Goal: Transaction & Acquisition: Purchase product/service

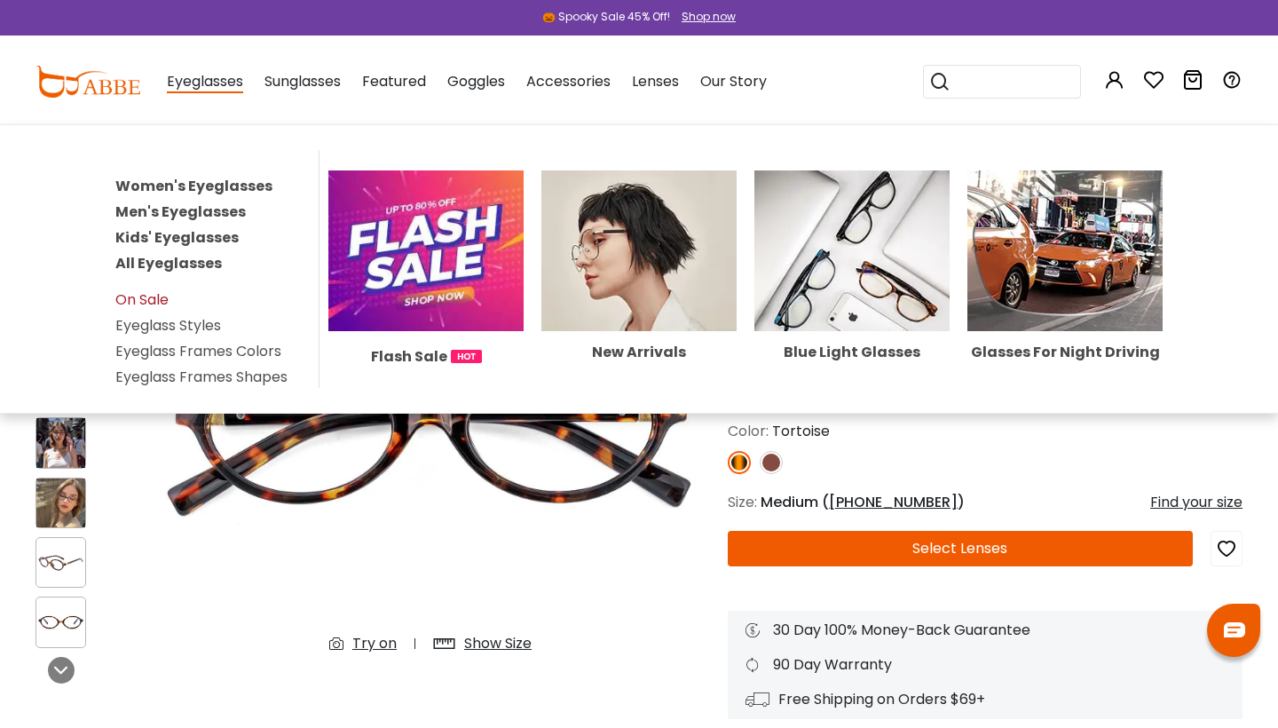
click at [148, 296] on link "On Sale" at bounding box center [141, 299] width 53 height 20
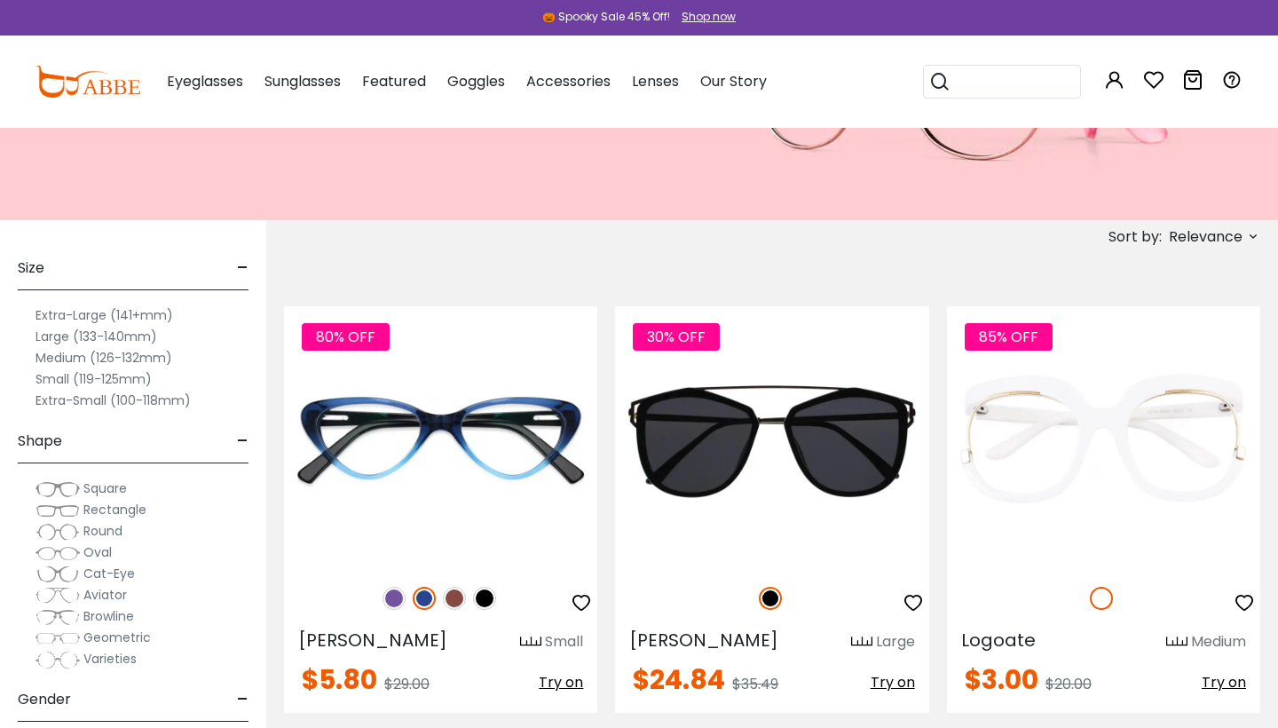
scroll to position [398, 0]
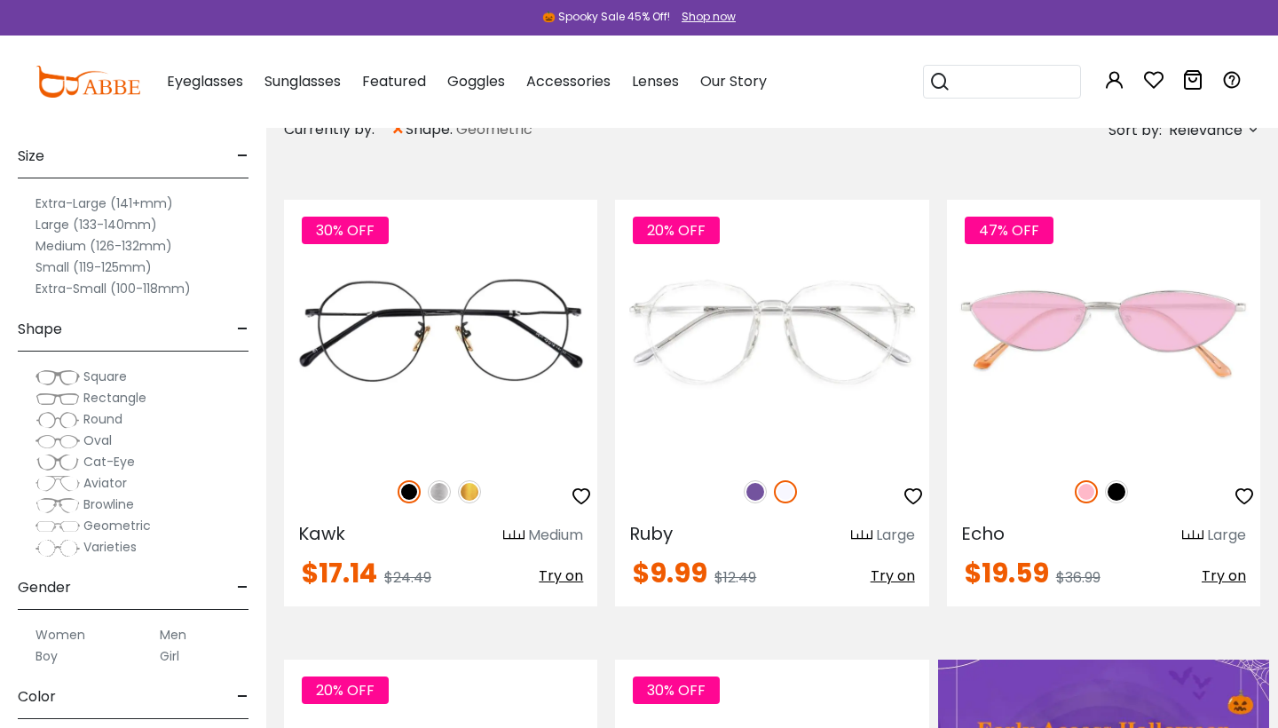
scroll to position [49, 0]
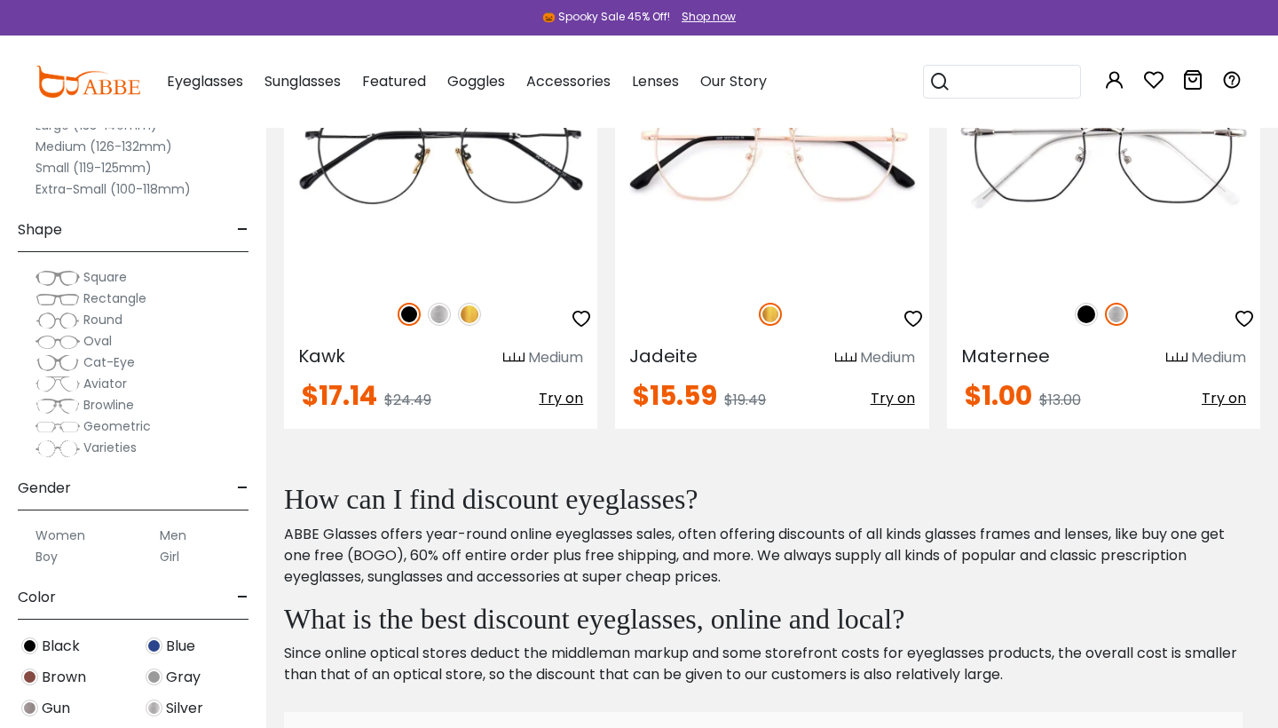
scroll to position [510, 0]
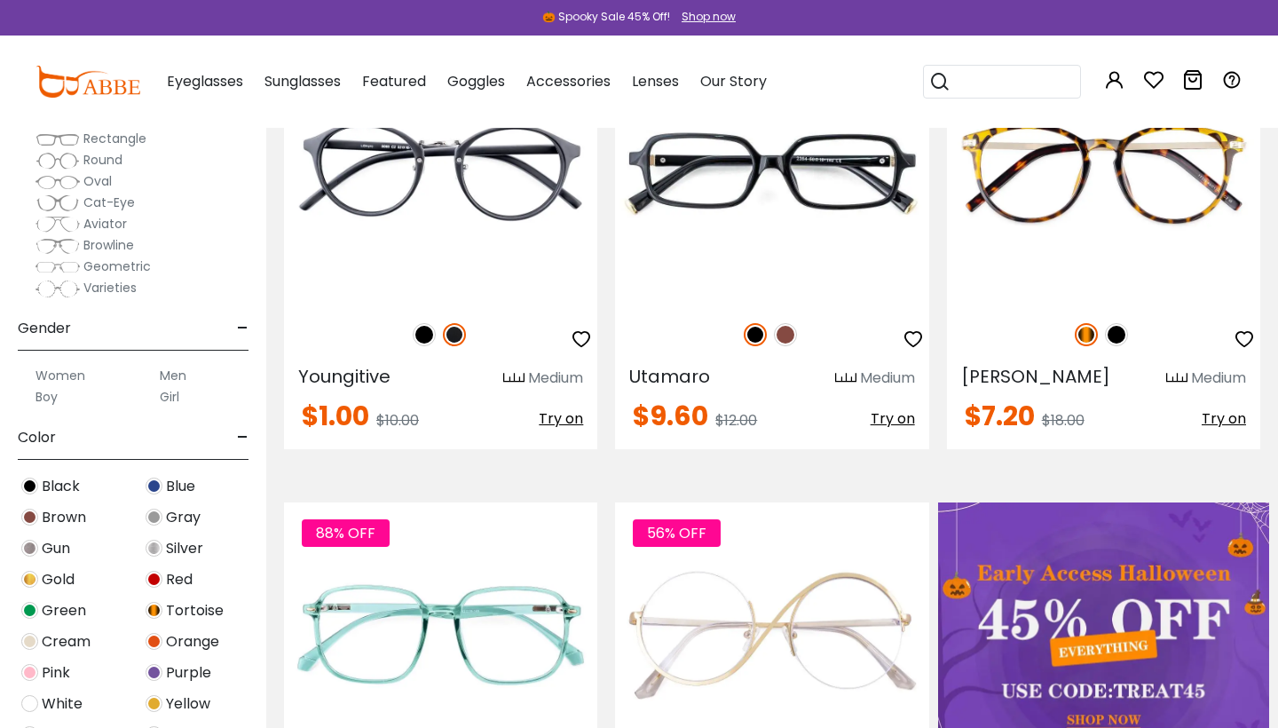
scroll to position [485, 0]
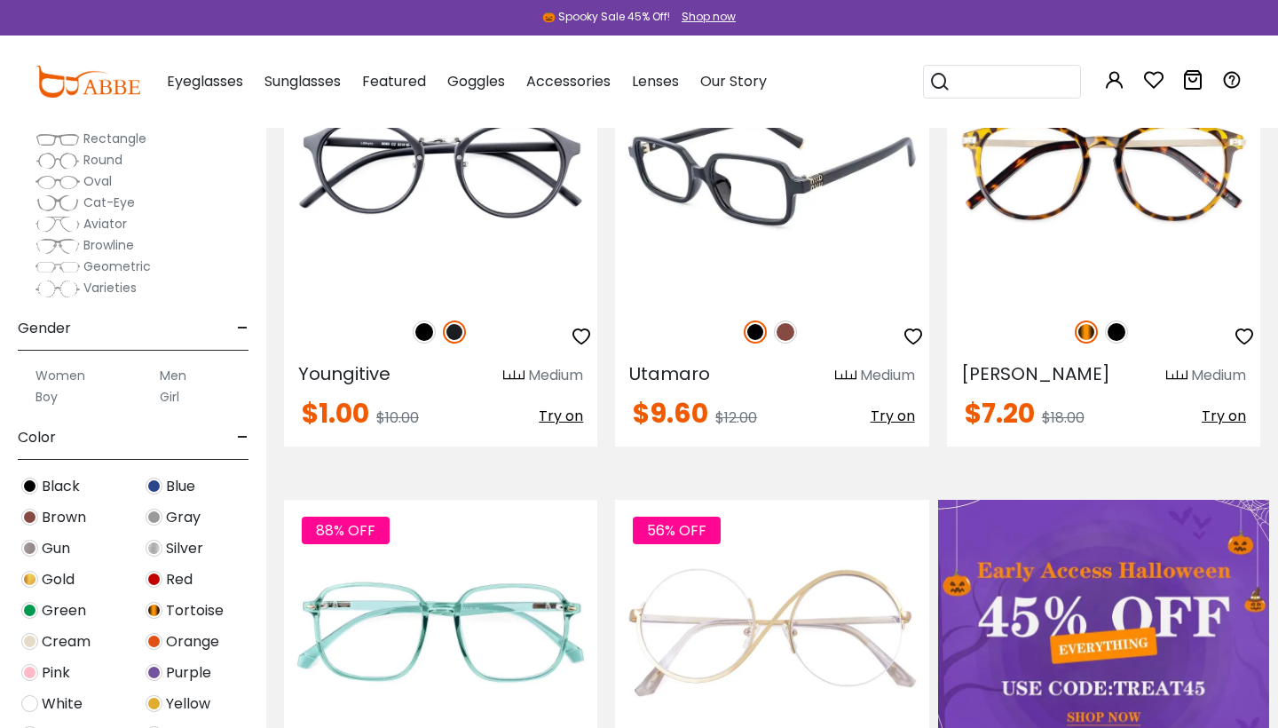
click at [790, 335] on img at bounding box center [785, 331] width 23 height 23
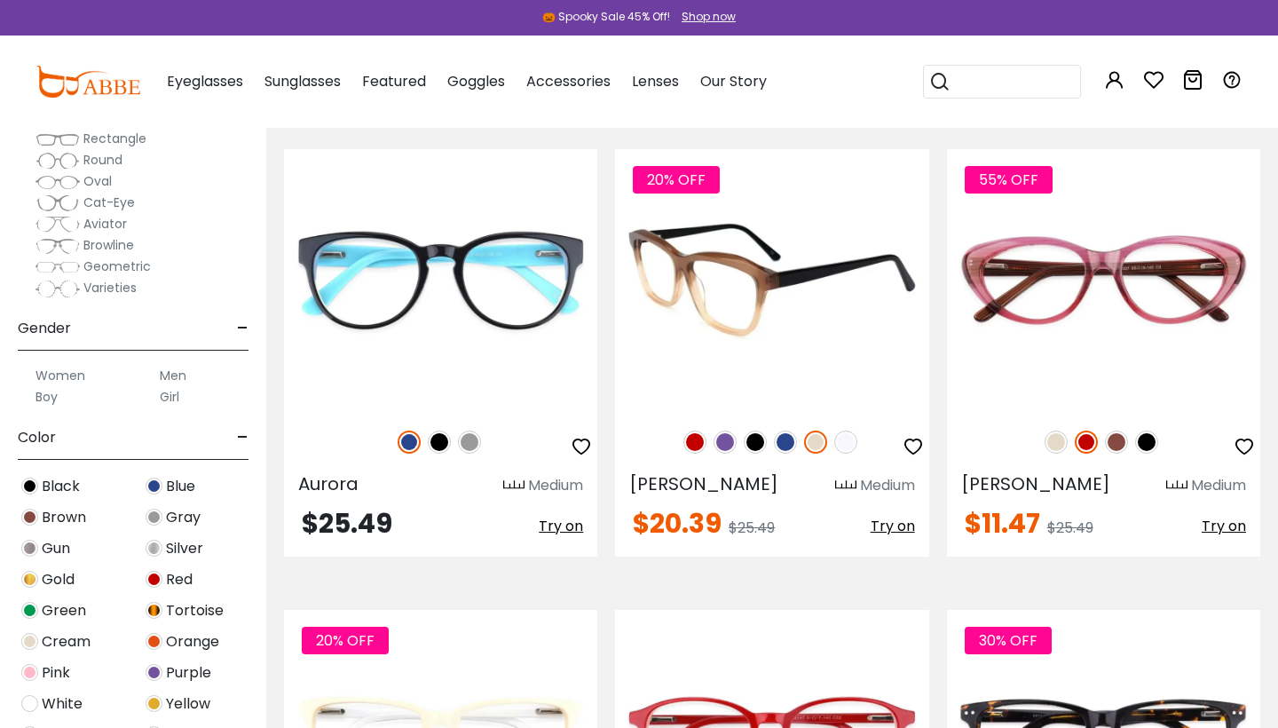
scroll to position [4978, 0]
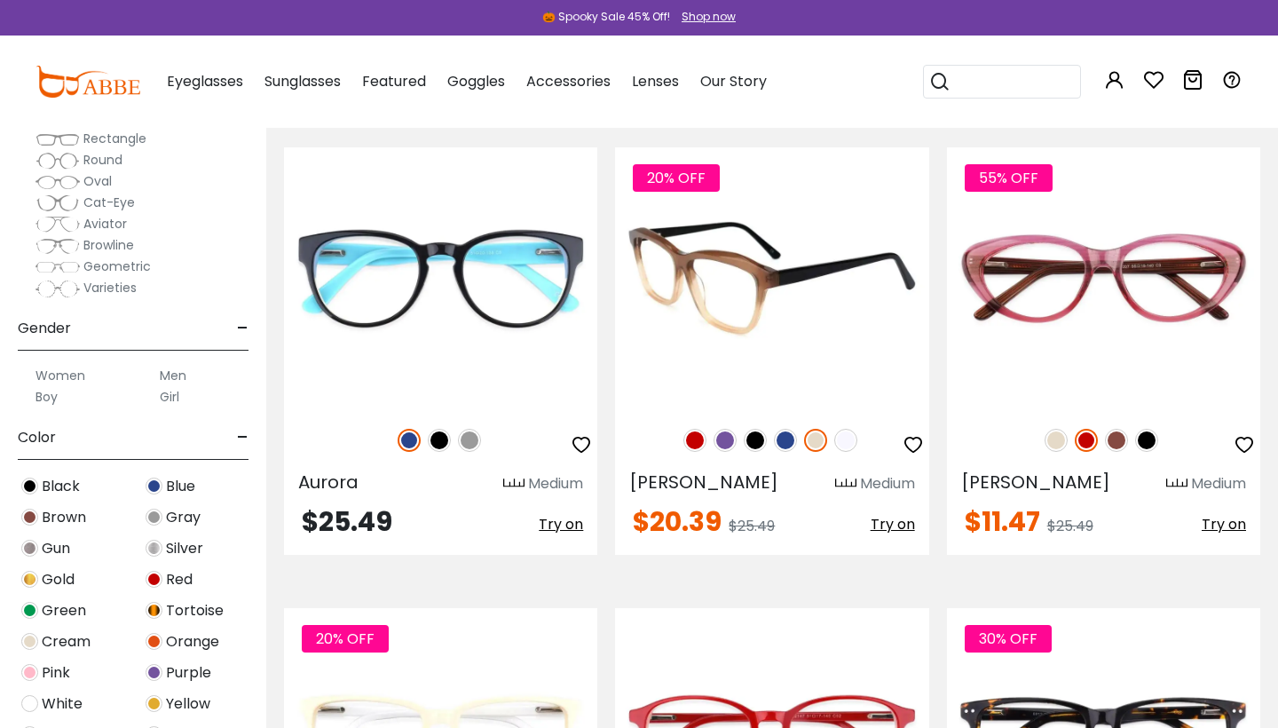
click at [847, 438] on img at bounding box center [845, 440] width 23 height 23
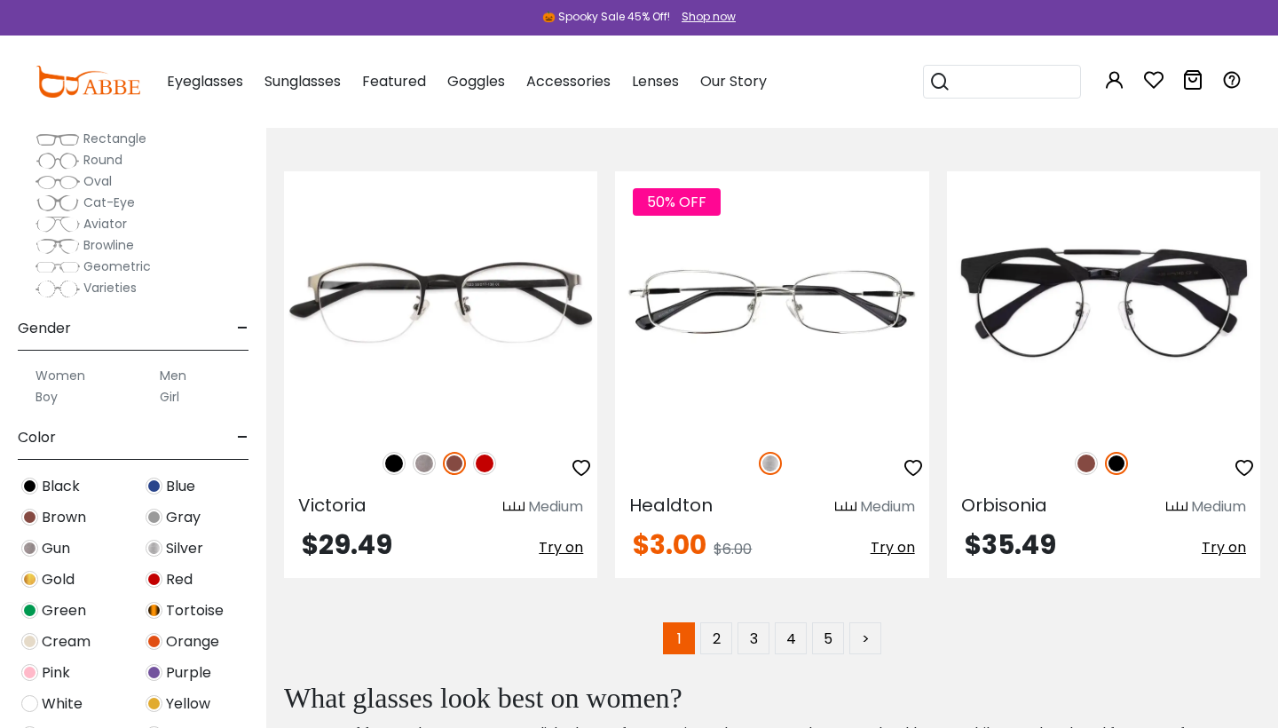
scroll to position [9203, 0]
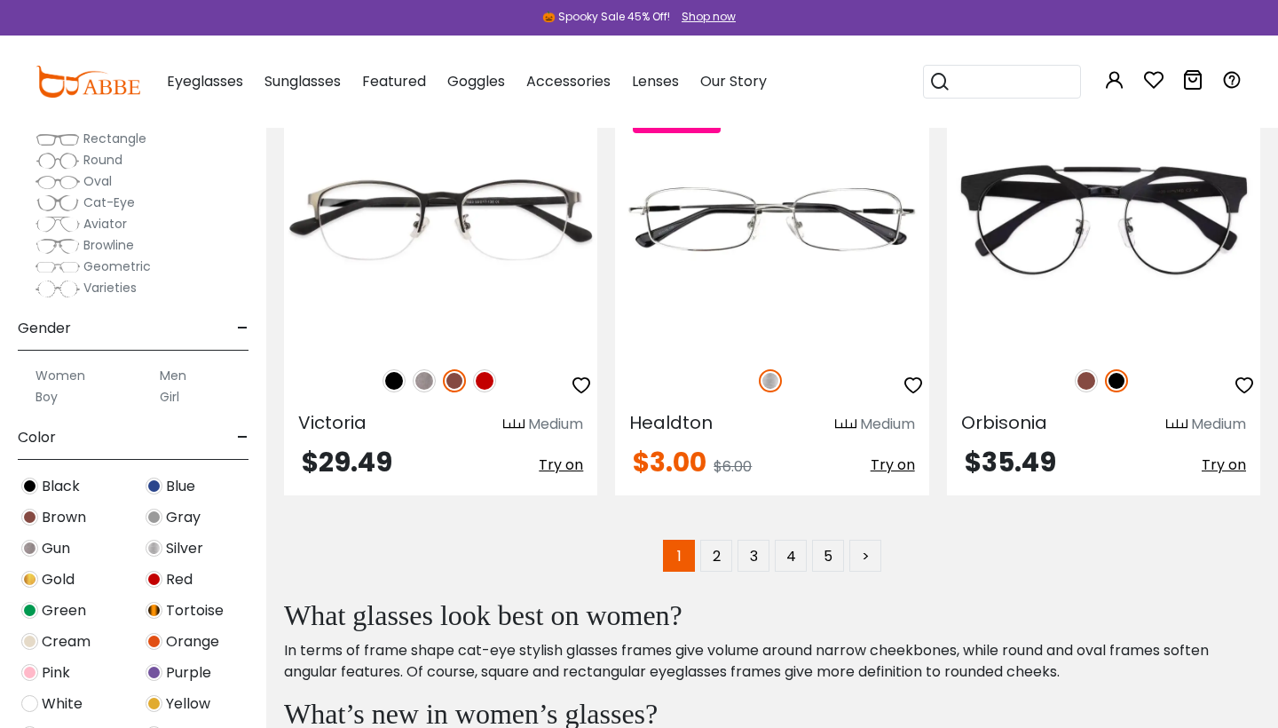
click at [67, 367] on label "Women" at bounding box center [61, 375] width 50 height 21
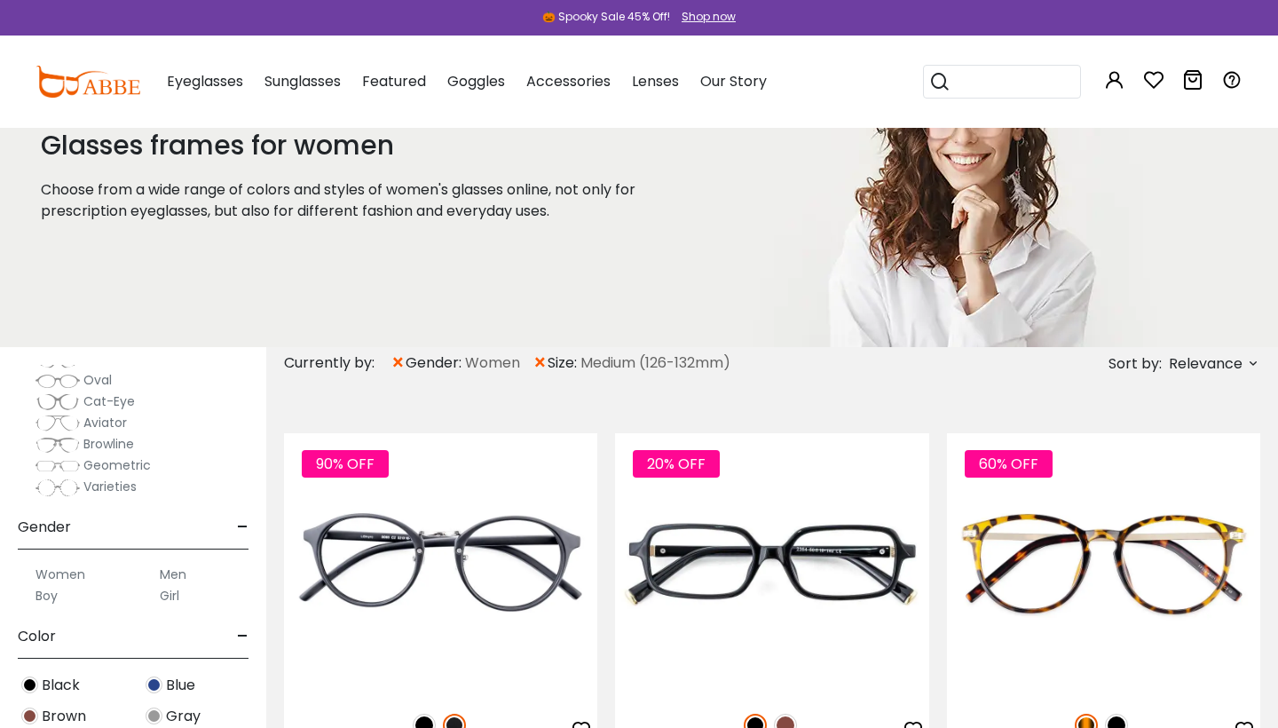
scroll to position [343, 0]
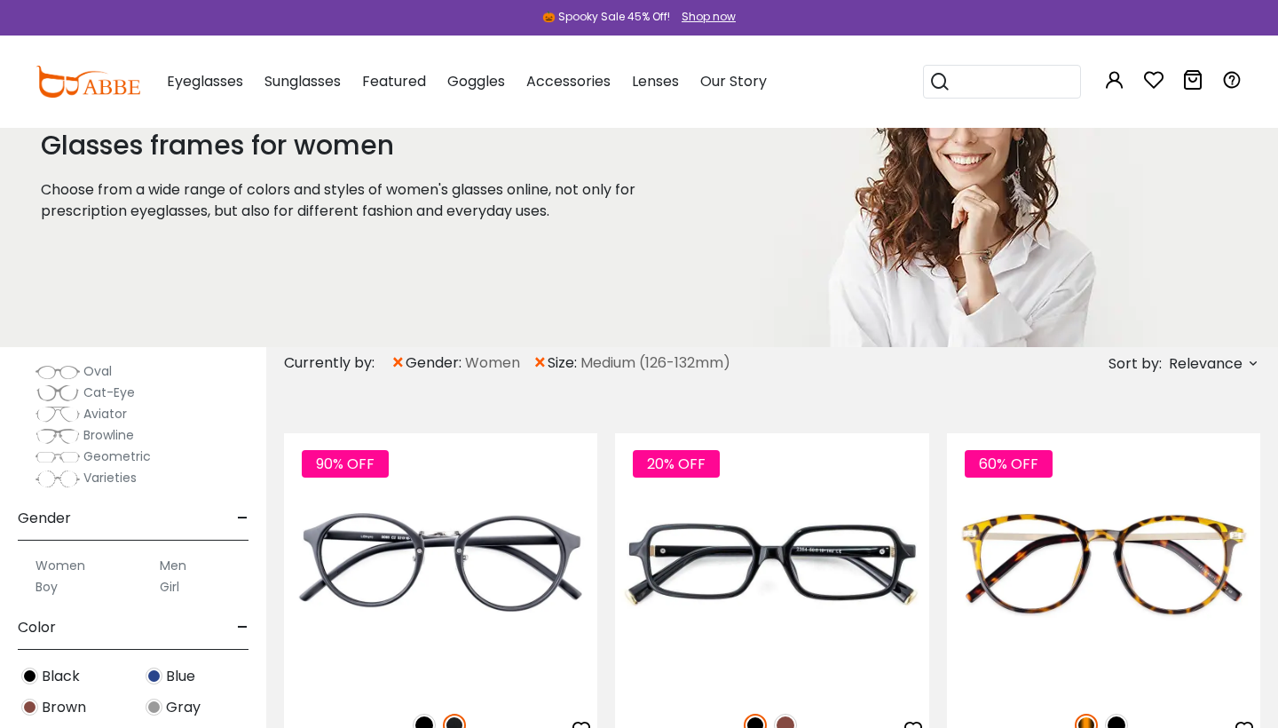
click at [111, 454] on span "Geometric" at bounding box center [116, 456] width 67 height 18
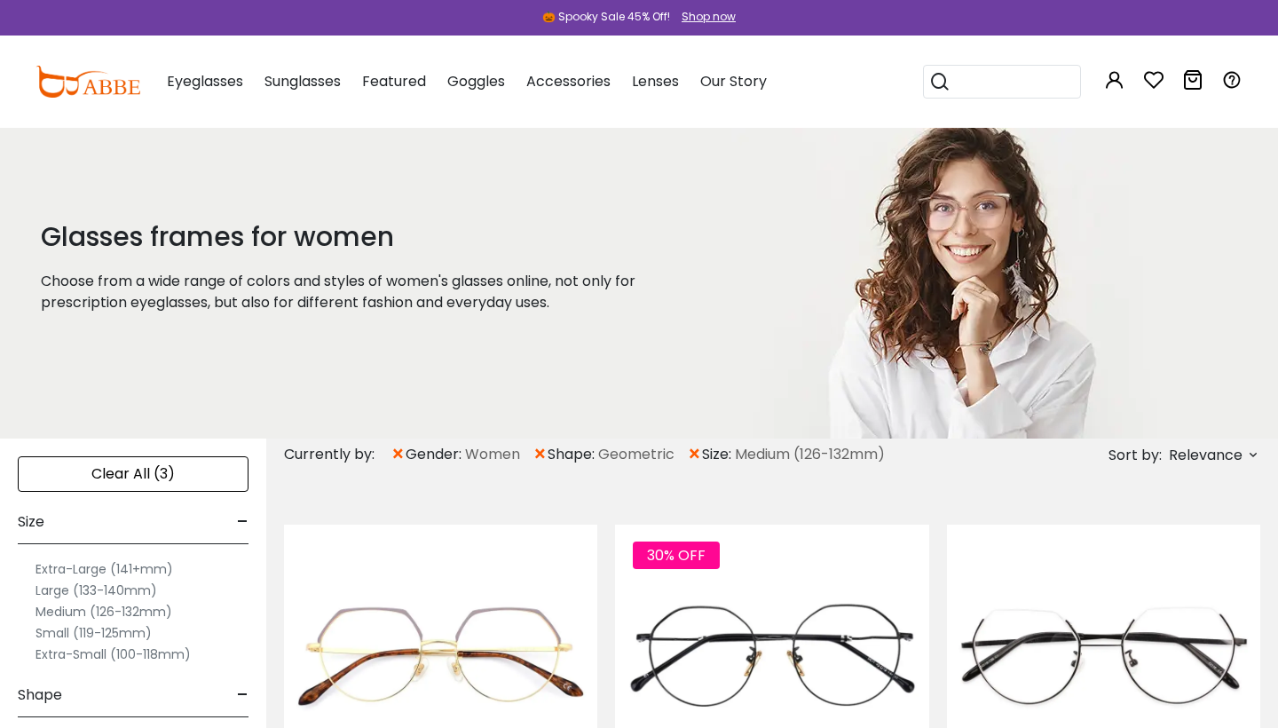
click at [546, 450] on span "×" at bounding box center [540, 454] width 15 height 32
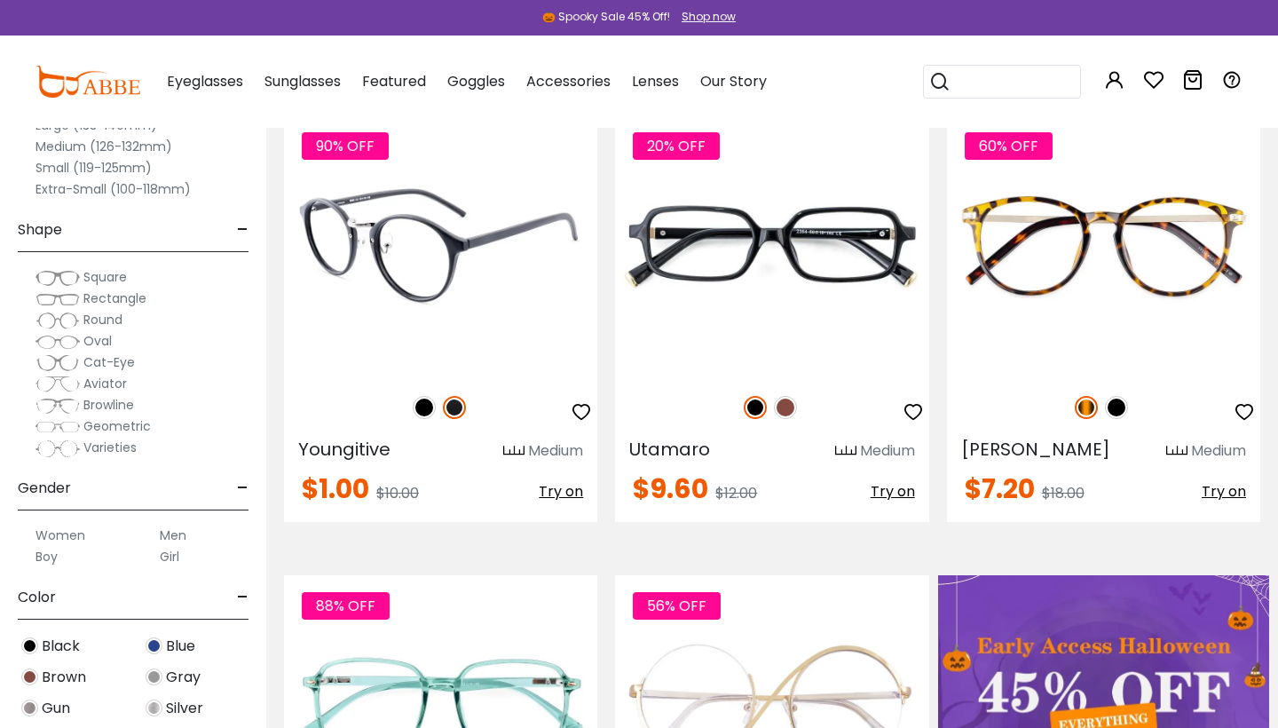
scroll to position [411, 0]
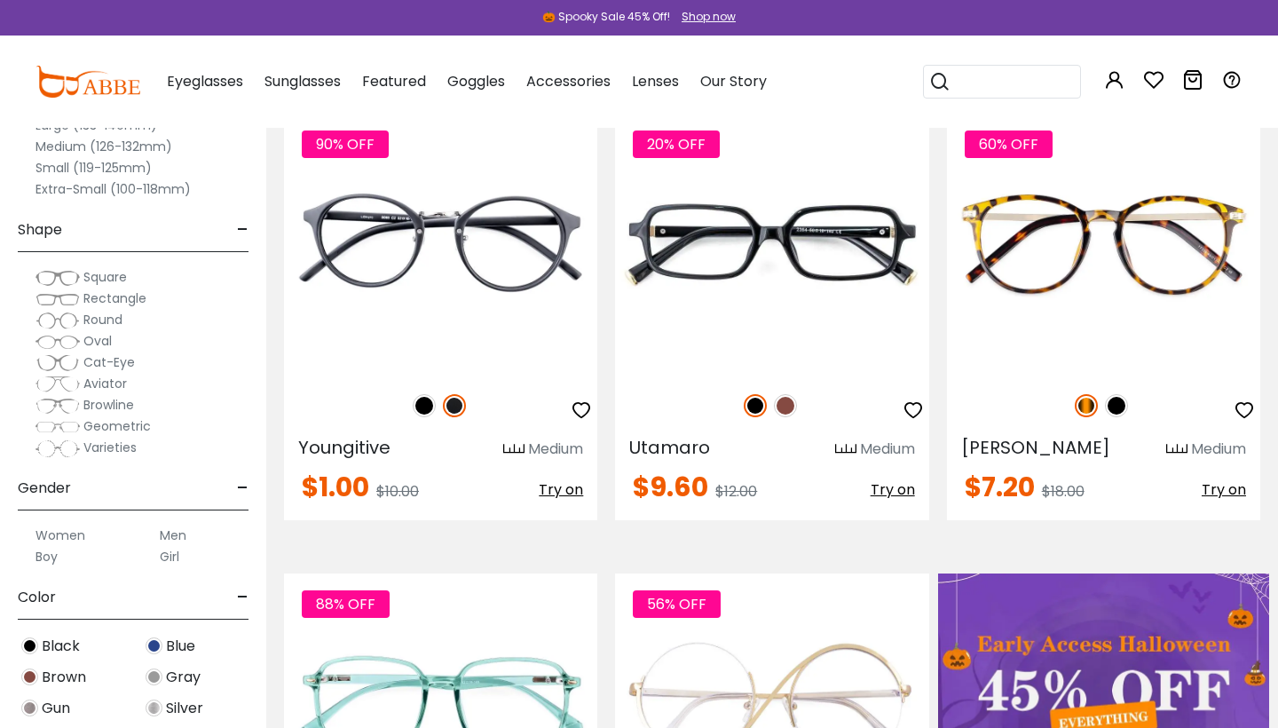
click at [102, 319] on span "Round" at bounding box center [102, 320] width 39 height 18
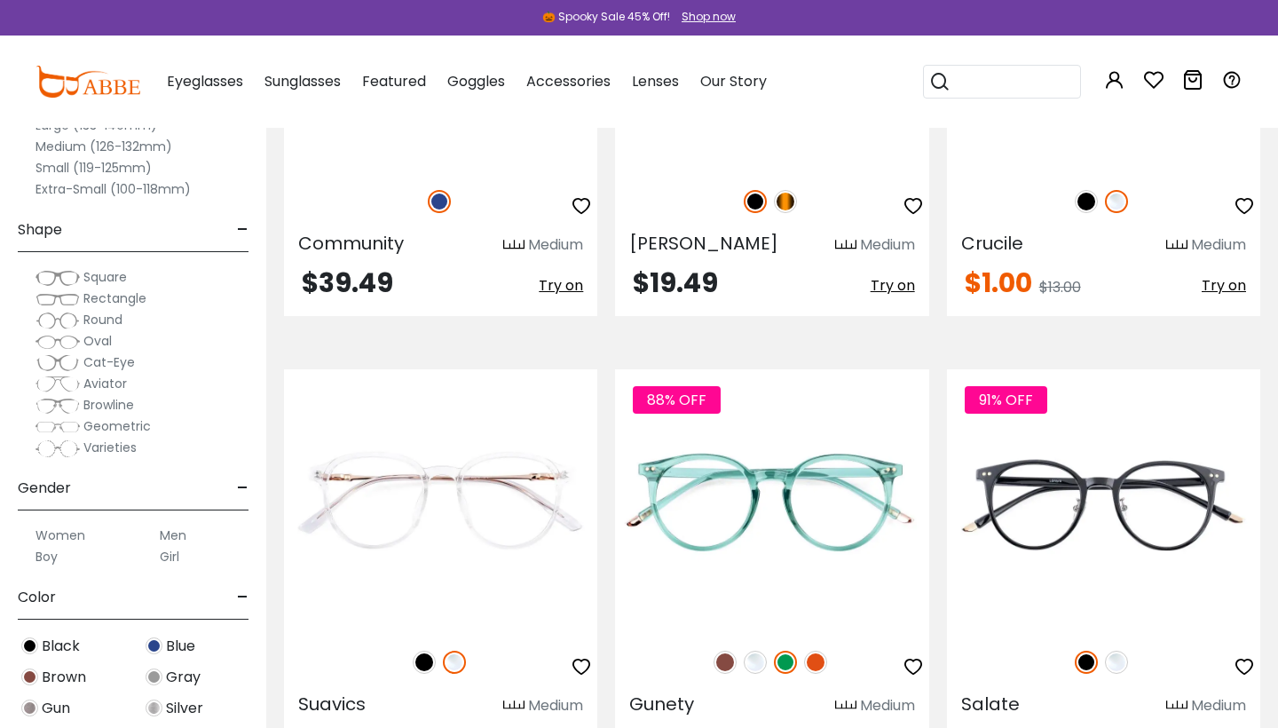
scroll to position [3906, 0]
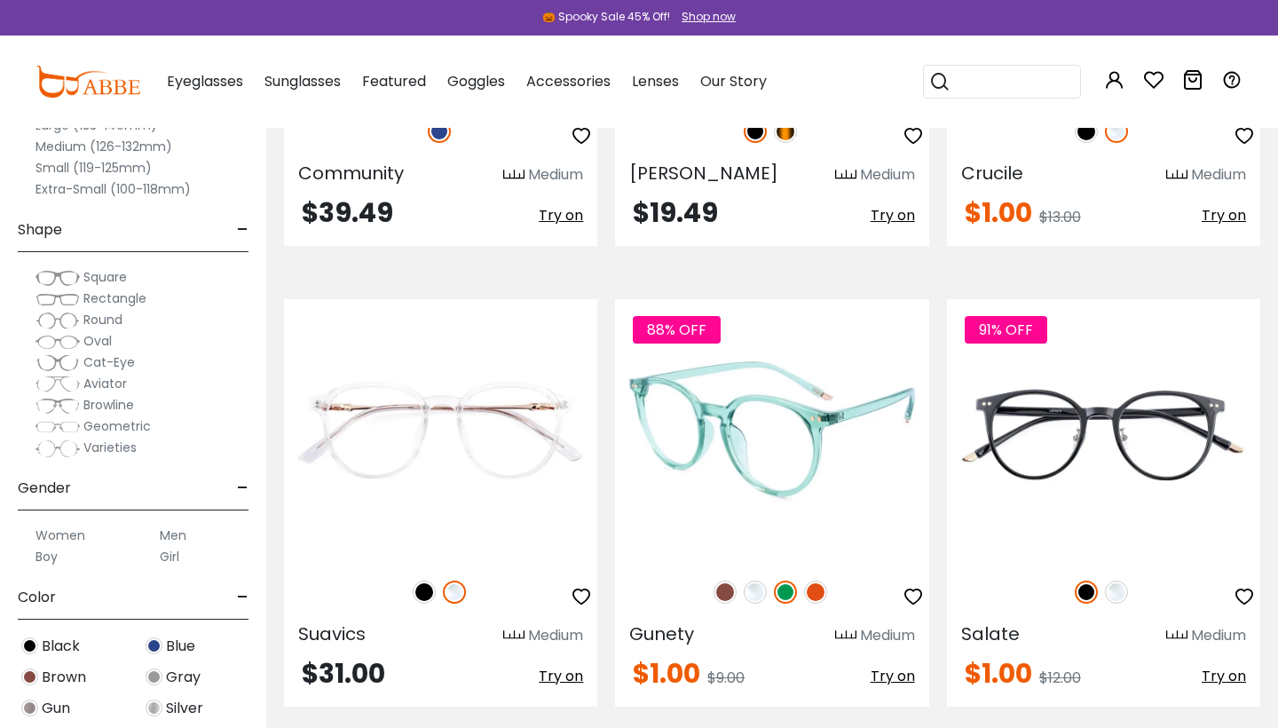
click at [723, 599] on img at bounding box center [725, 591] width 23 height 23
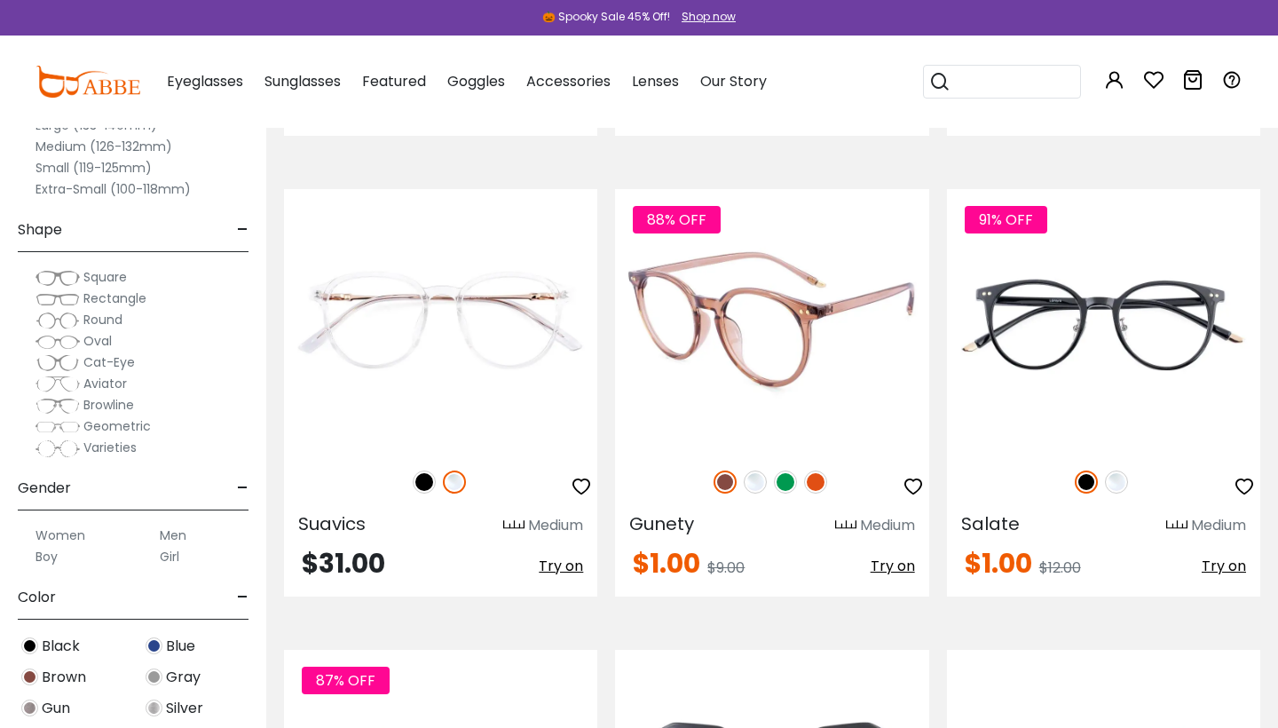
scroll to position [4032, 0]
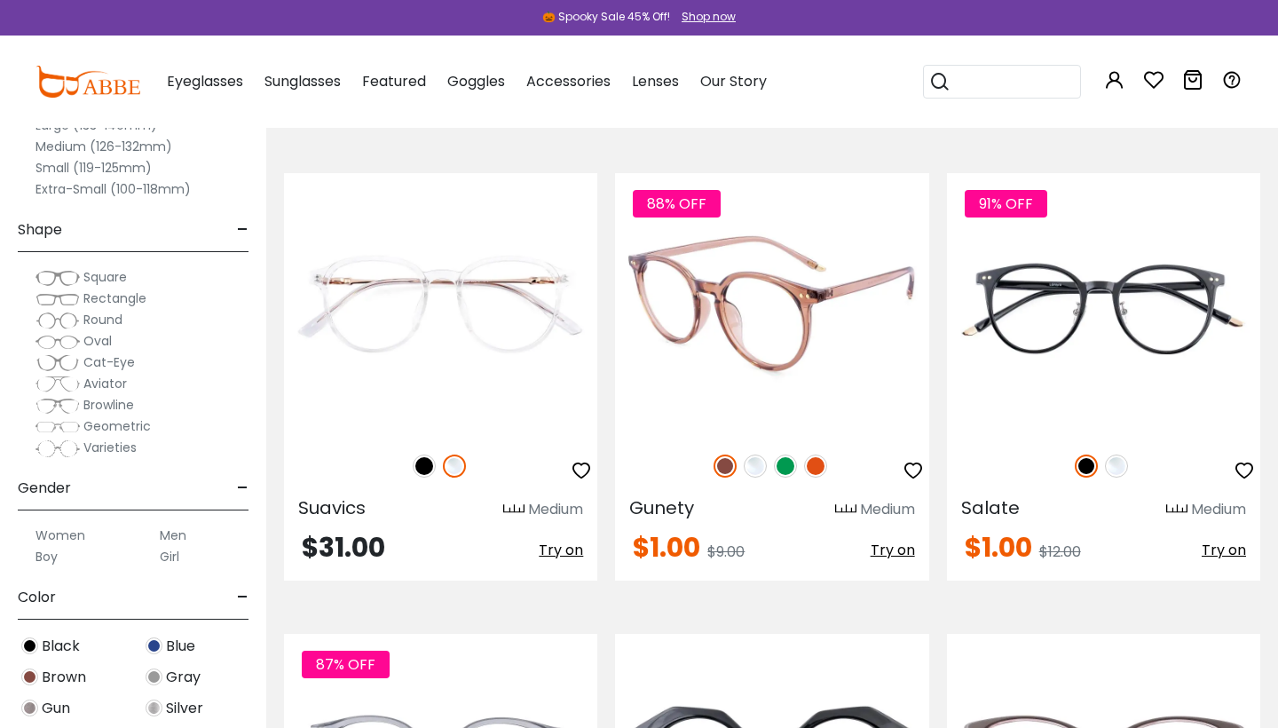
click at [737, 361] on img at bounding box center [771, 303] width 313 height 261
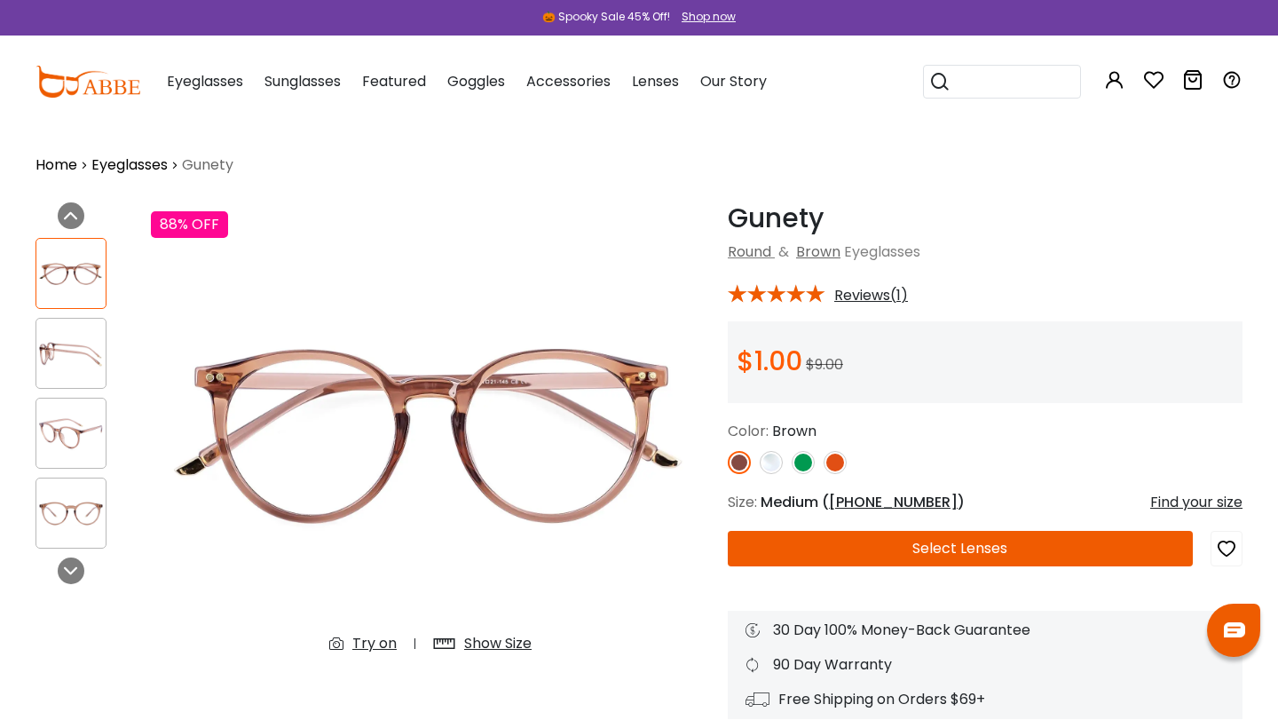
click at [76, 520] on img at bounding box center [70, 513] width 69 height 35
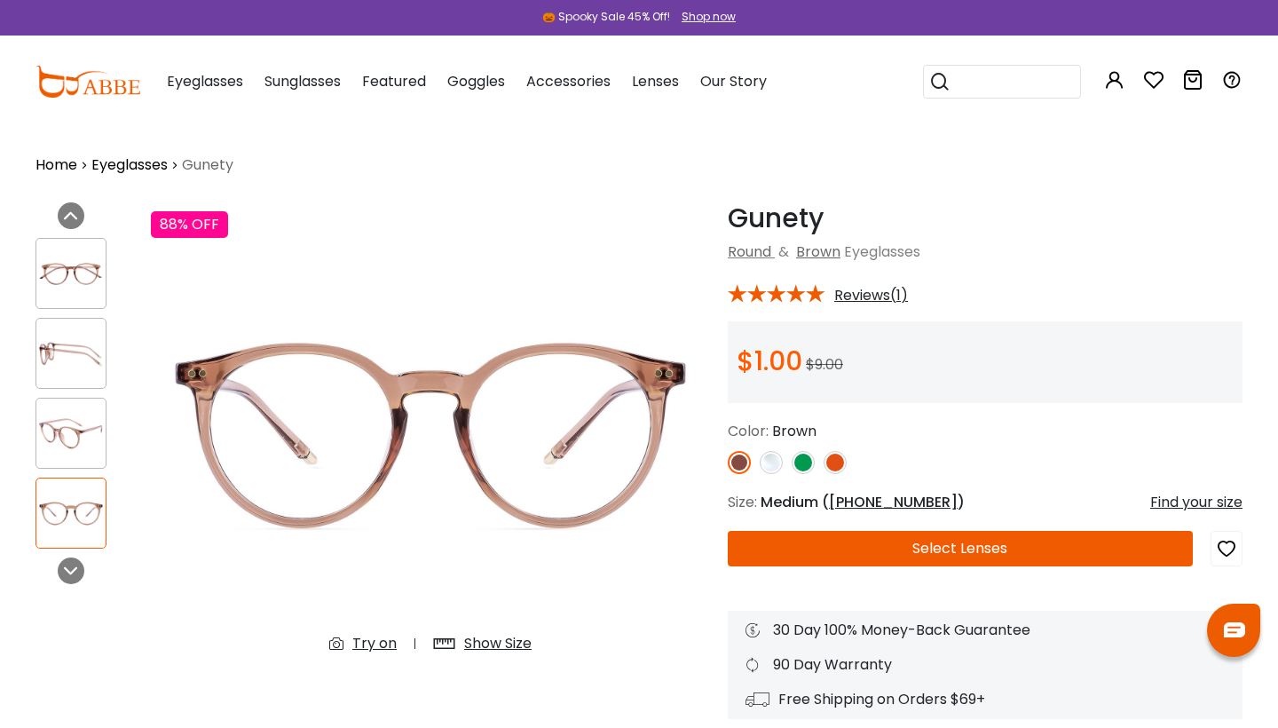
click at [69, 443] on img at bounding box center [70, 433] width 69 height 35
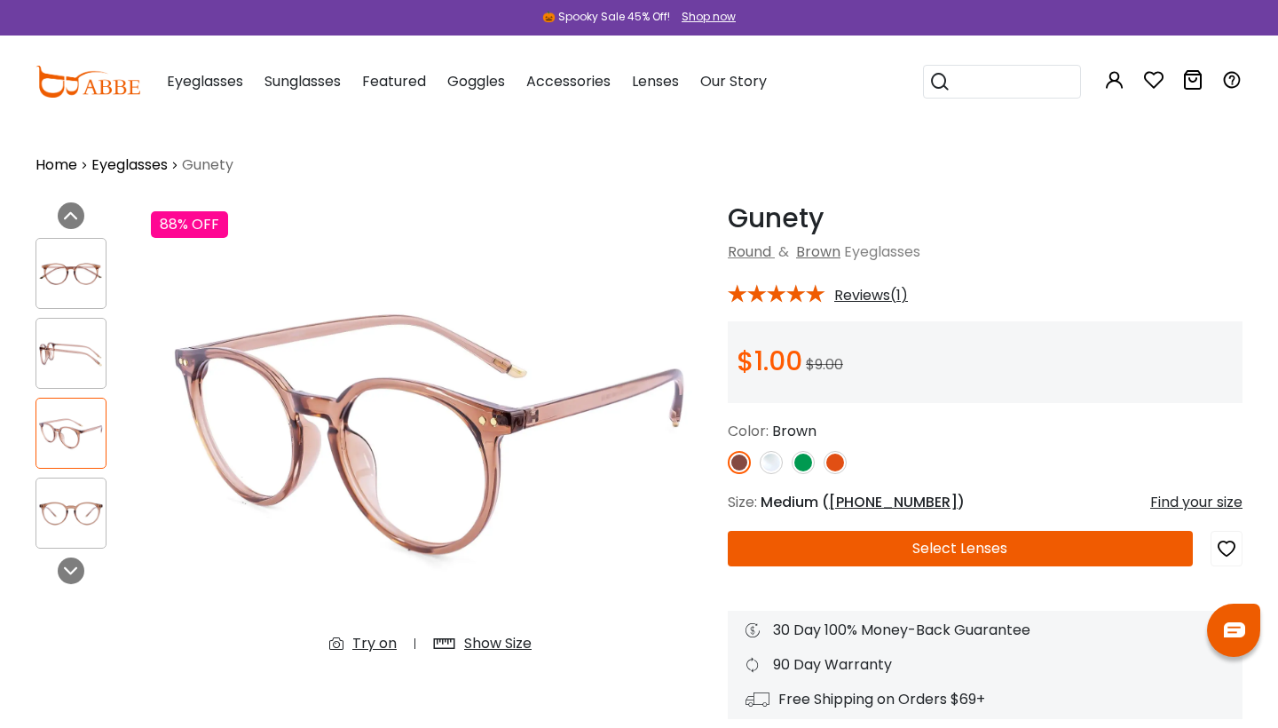
click at [63, 371] on img at bounding box center [70, 353] width 69 height 35
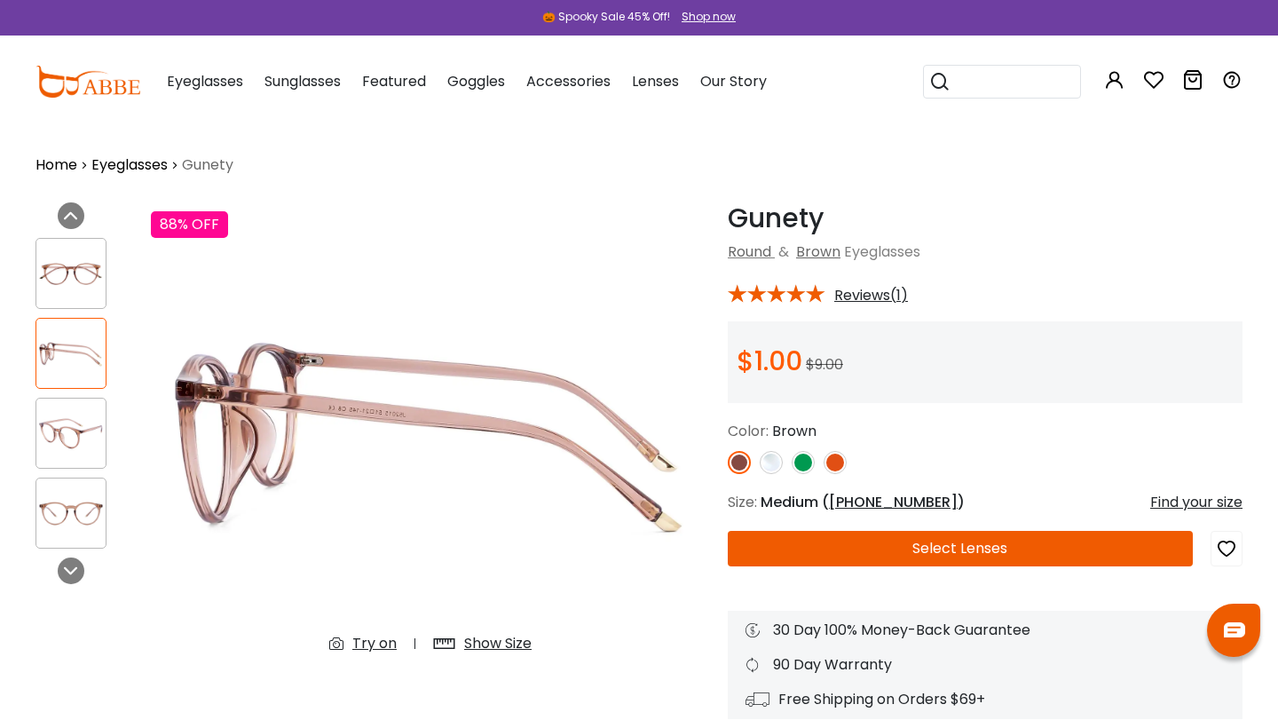
click at [79, 291] on img at bounding box center [70, 273] width 69 height 35
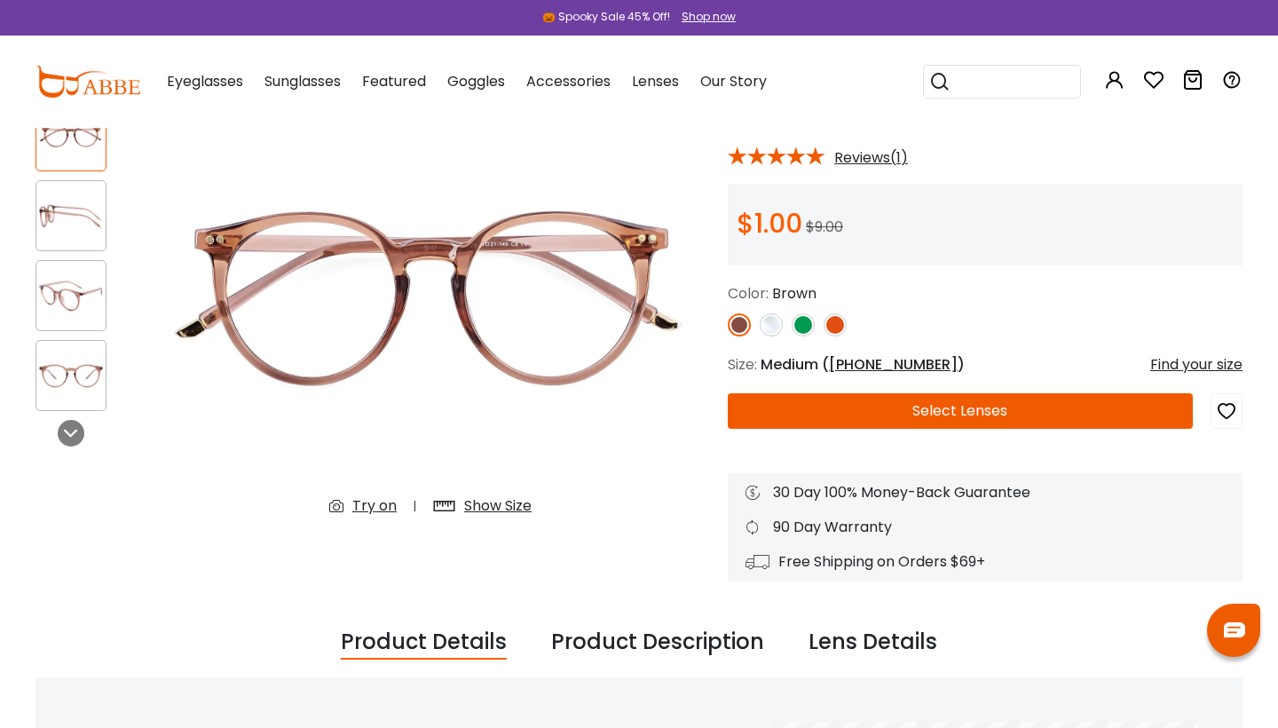
scroll to position [143, 0]
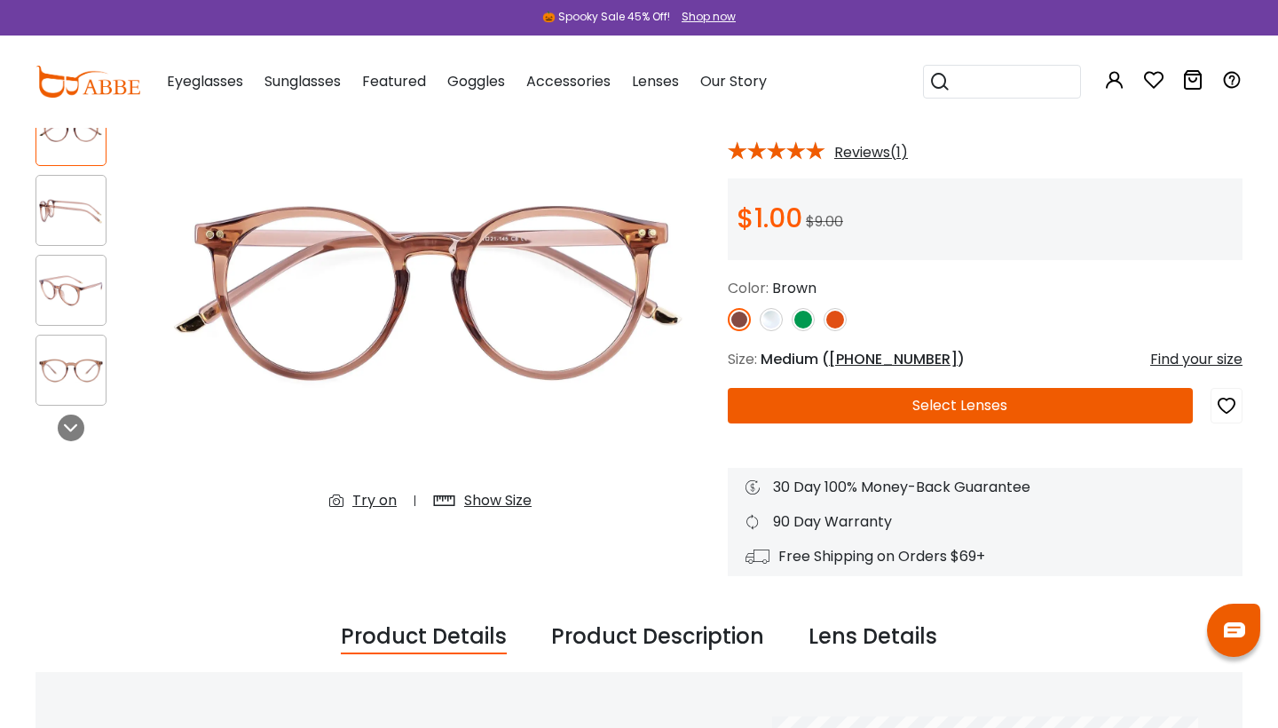
click at [1059, 404] on button "Select Lenses" at bounding box center [960, 406] width 465 height 36
click at [911, 419] on button "Select Lenses" at bounding box center [960, 406] width 465 height 36
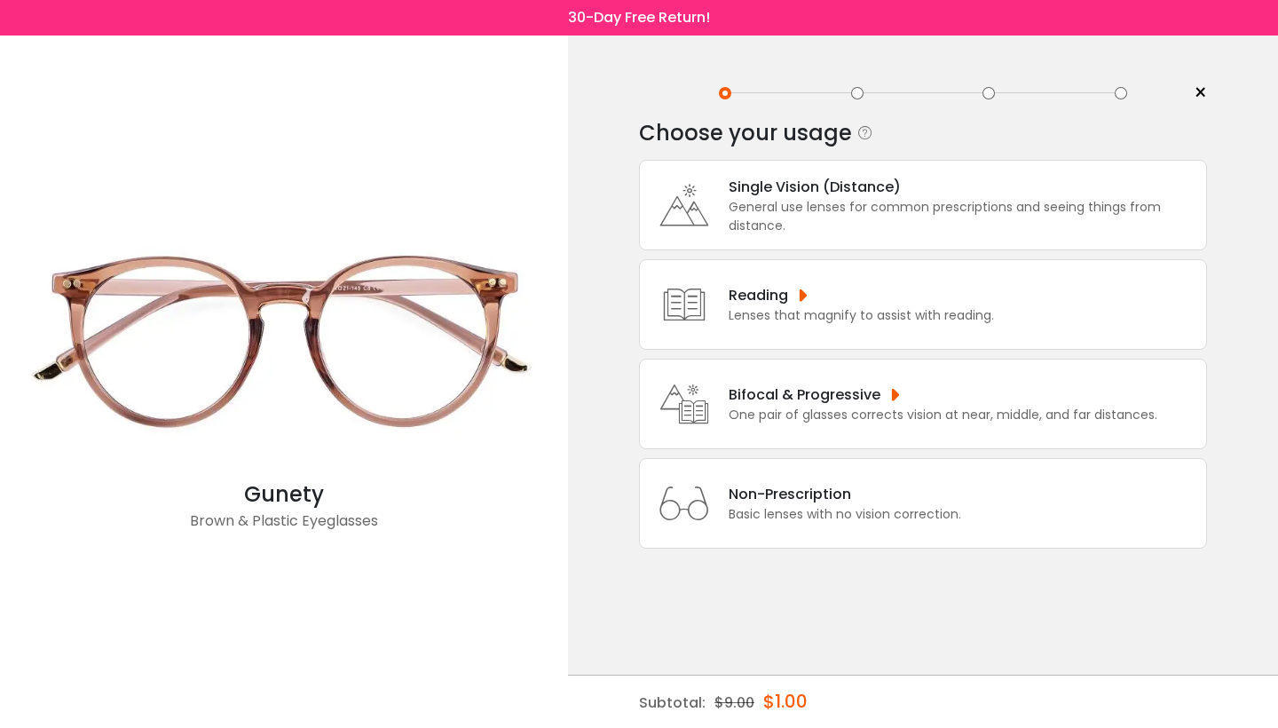
click at [931, 406] on div "Bifocal & Progressive" at bounding box center [943, 394] width 429 height 22
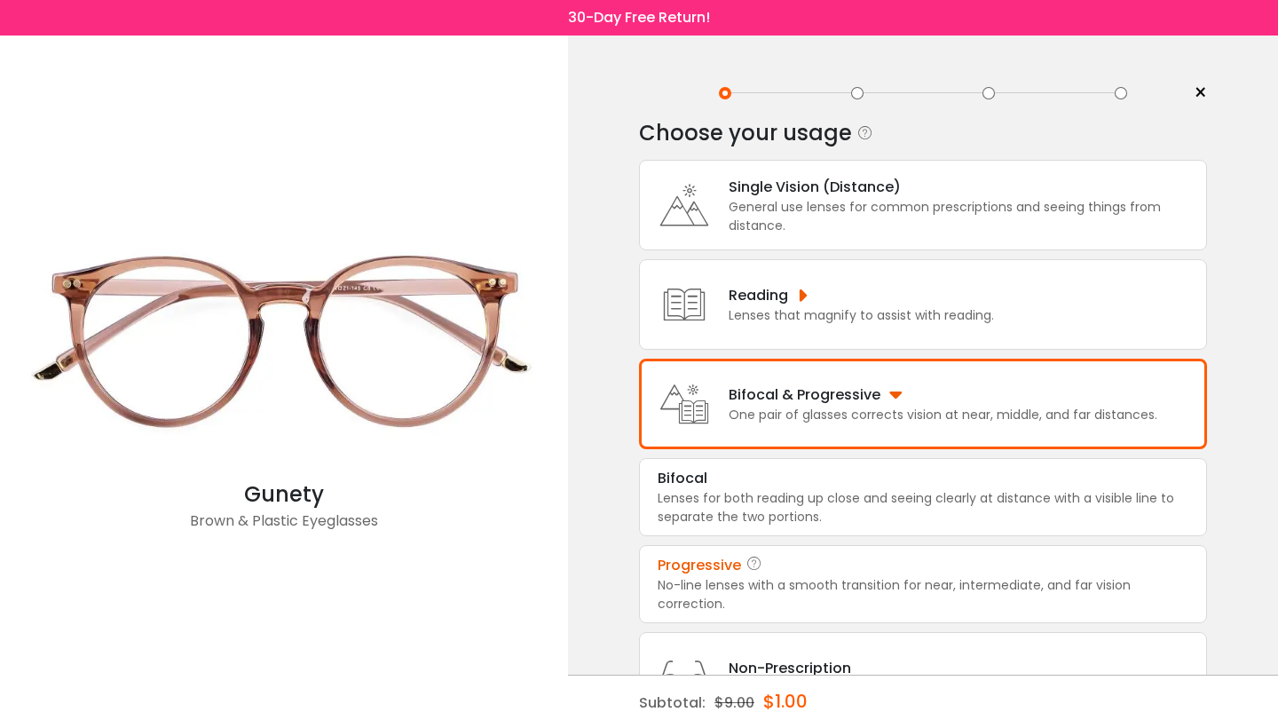
click at [861, 610] on div "No-line lenses with a smooth transition for near, intermediate, and far vision …" at bounding box center [923, 594] width 531 height 37
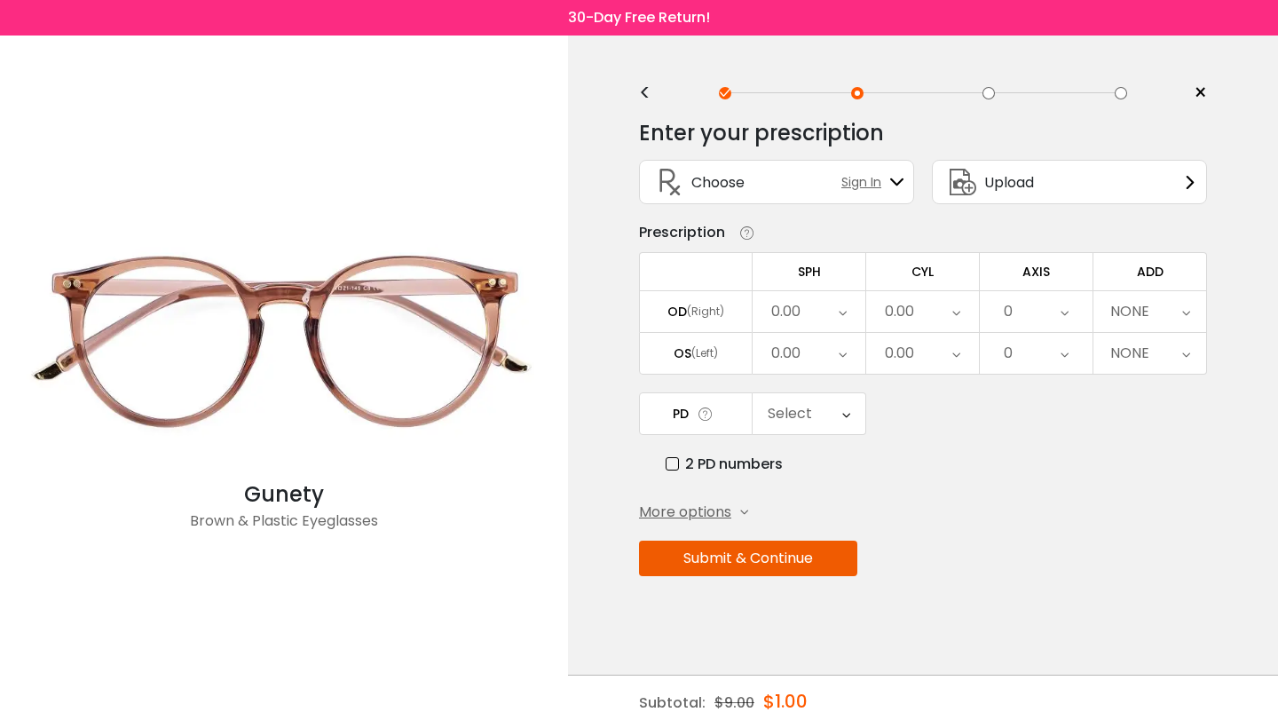
click at [811, 310] on div "0.00" at bounding box center [809, 311] width 113 height 41
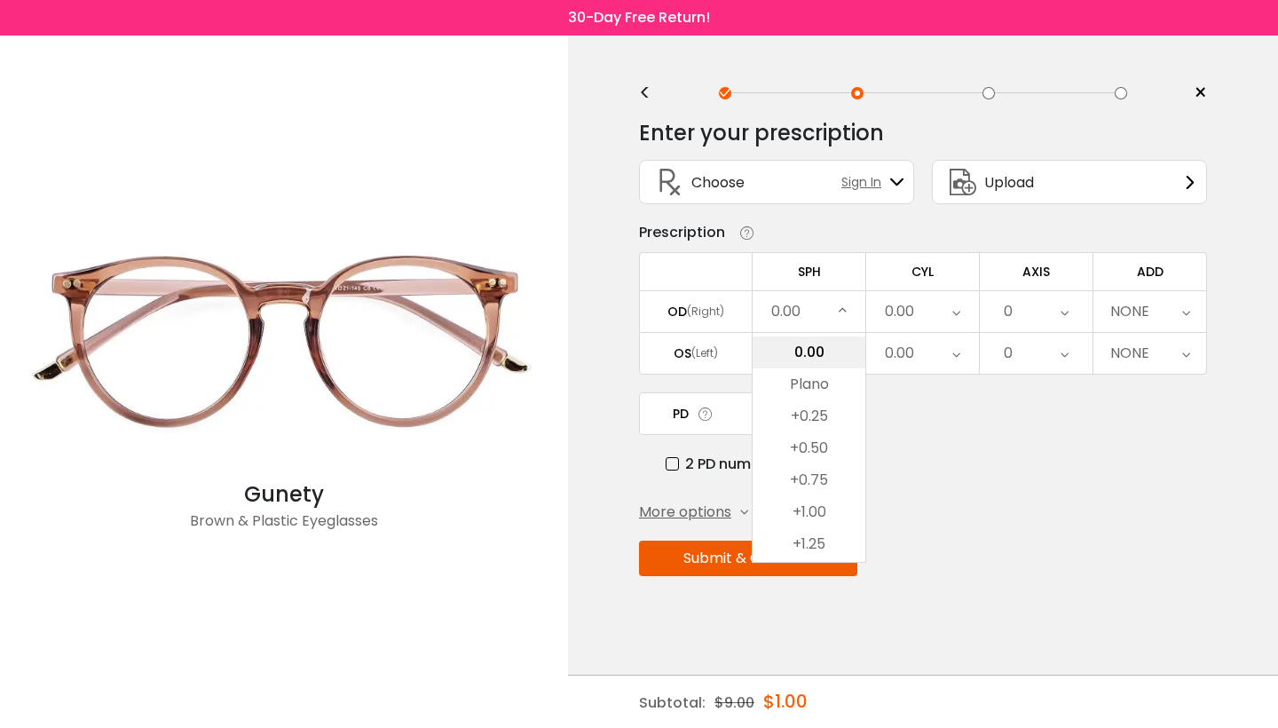
scroll to position [2555, 0]
click at [821, 451] on li "+0.50" at bounding box center [809, 446] width 113 height 32
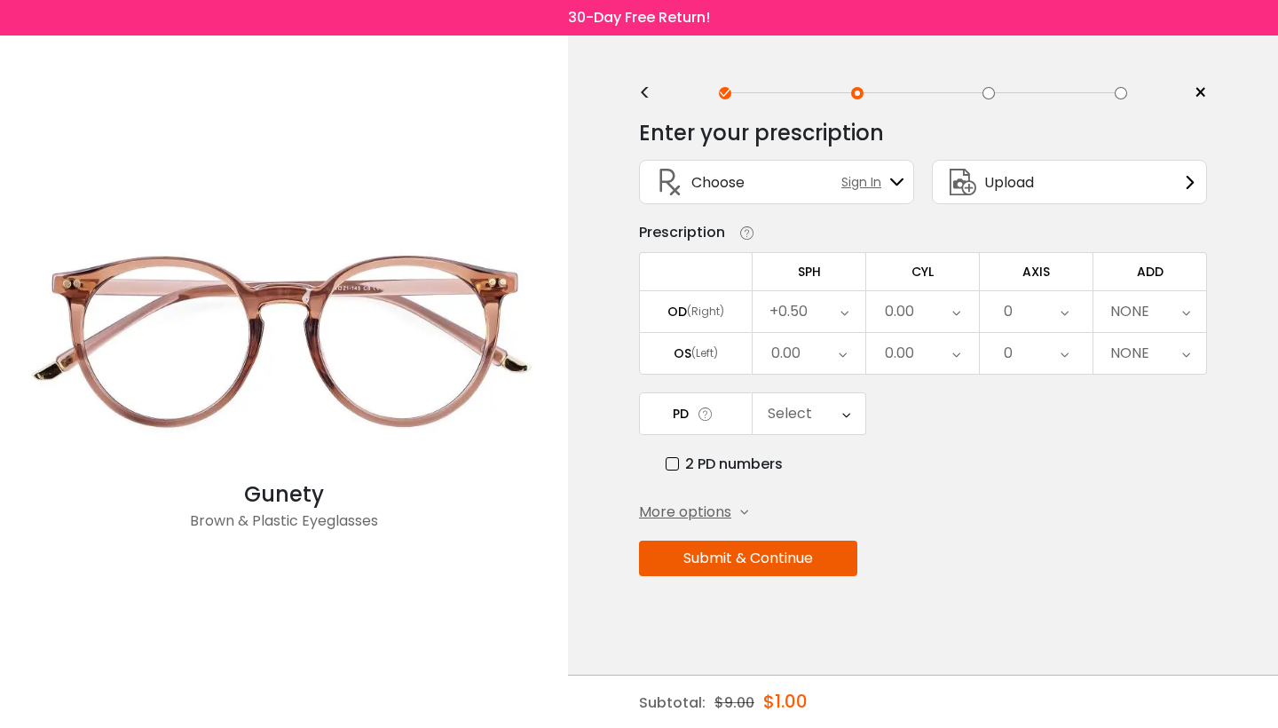
click at [815, 351] on div "0.00" at bounding box center [809, 353] width 113 height 41
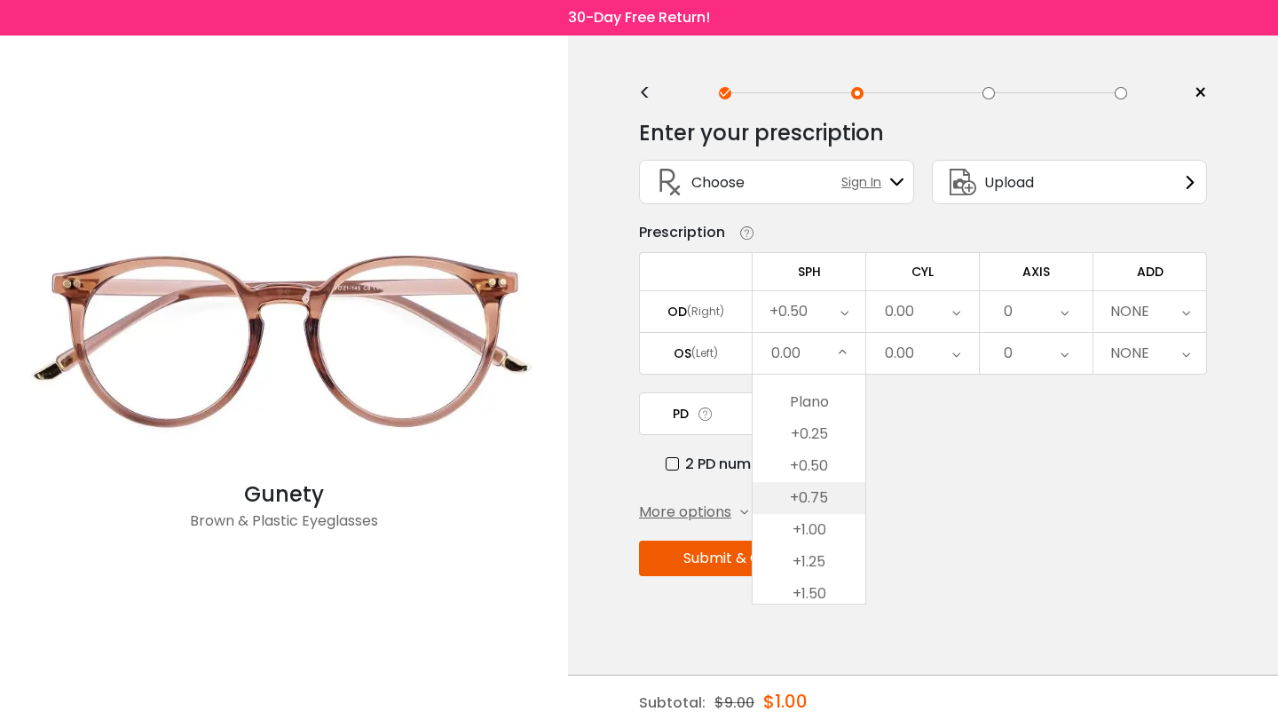
scroll to position [2579, 0]
click at [817, 464] on li "+0.50" at bounding box center [809, 463] width 113 height 32
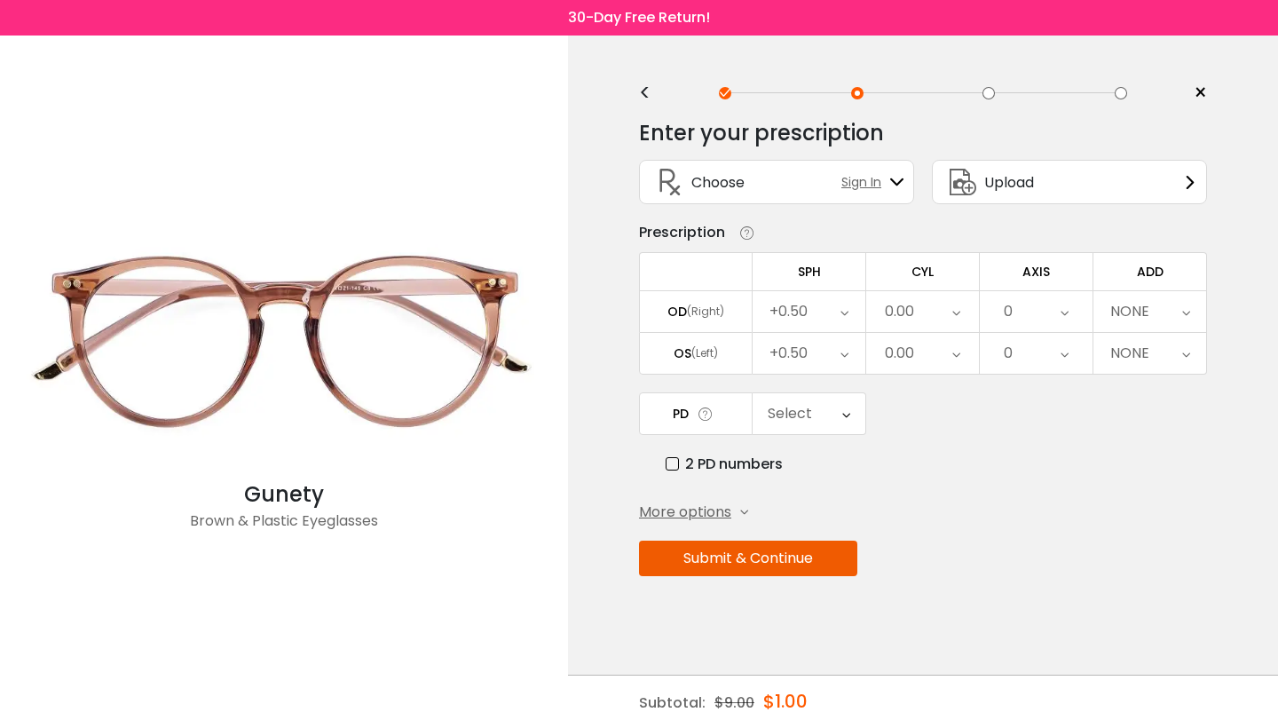
click at [917, 320] on div "0.00" at bounding box center [922, 311] width 113 height 41
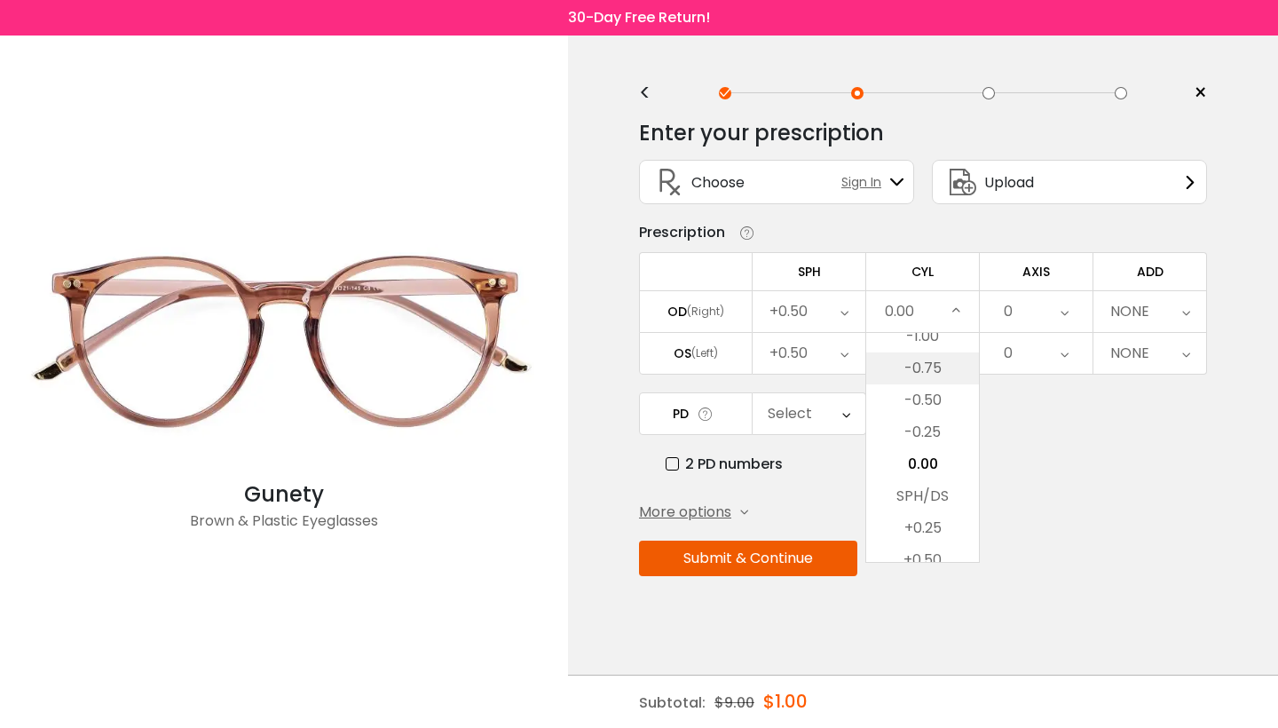
click at [928, 371] on li "-0.75" at bounding box center [922, 368] width 113 height 32
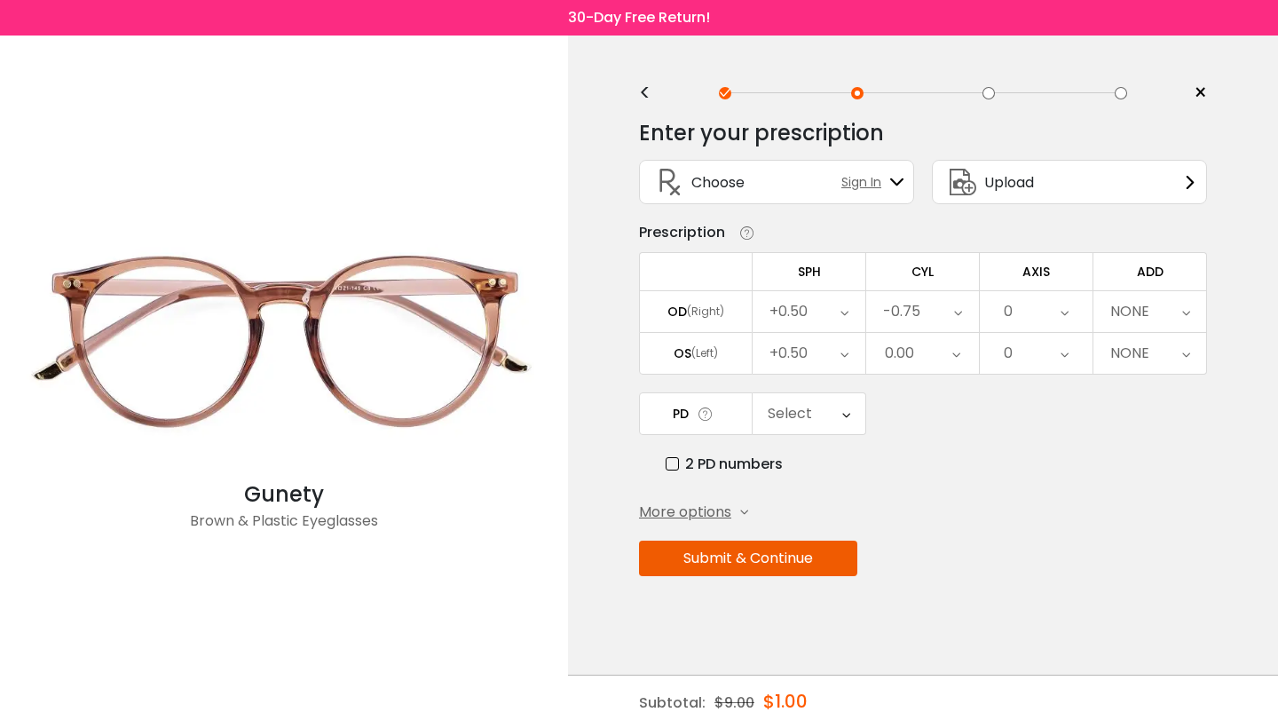
click at [927, 352] on div "0.00" at bounding box center [922, 353] width 113 height 41
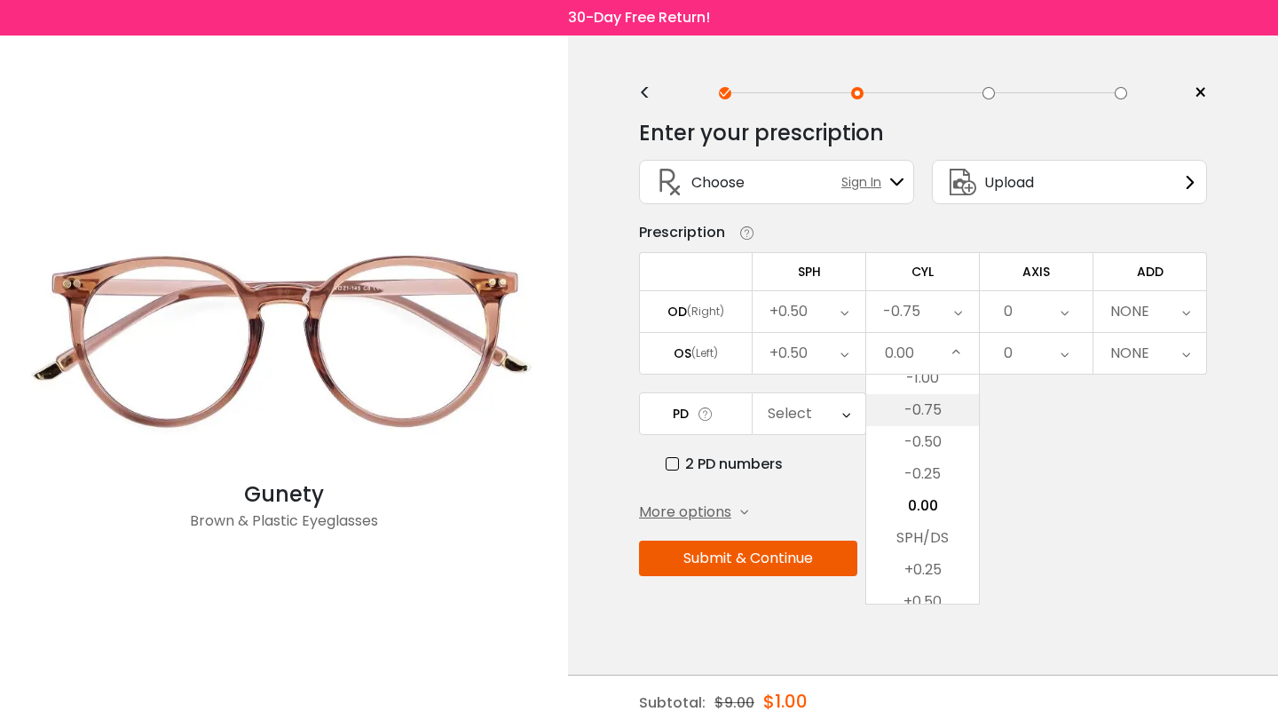
click at [927, 418] on li "-0.75" at bounding box center [922, 410] width 113 height 32
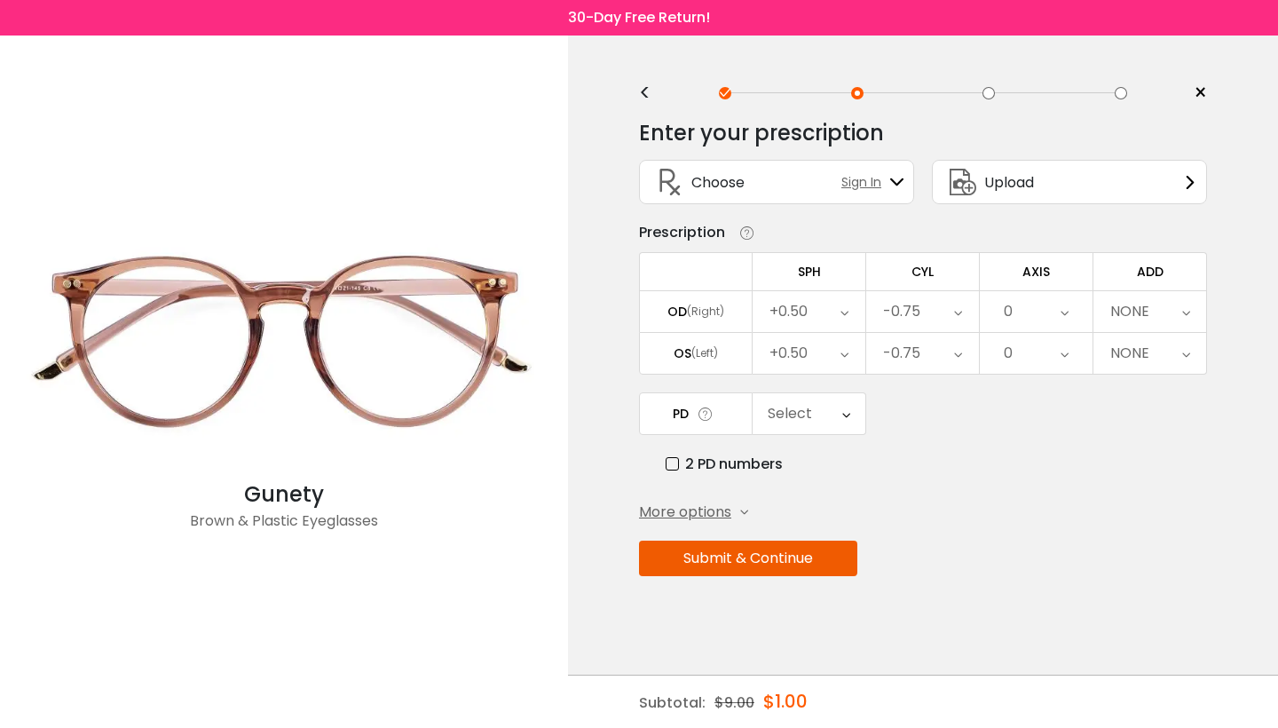
click at [1046, 314] on div "0" at bounding box center [1036, 311] width 113 height 41
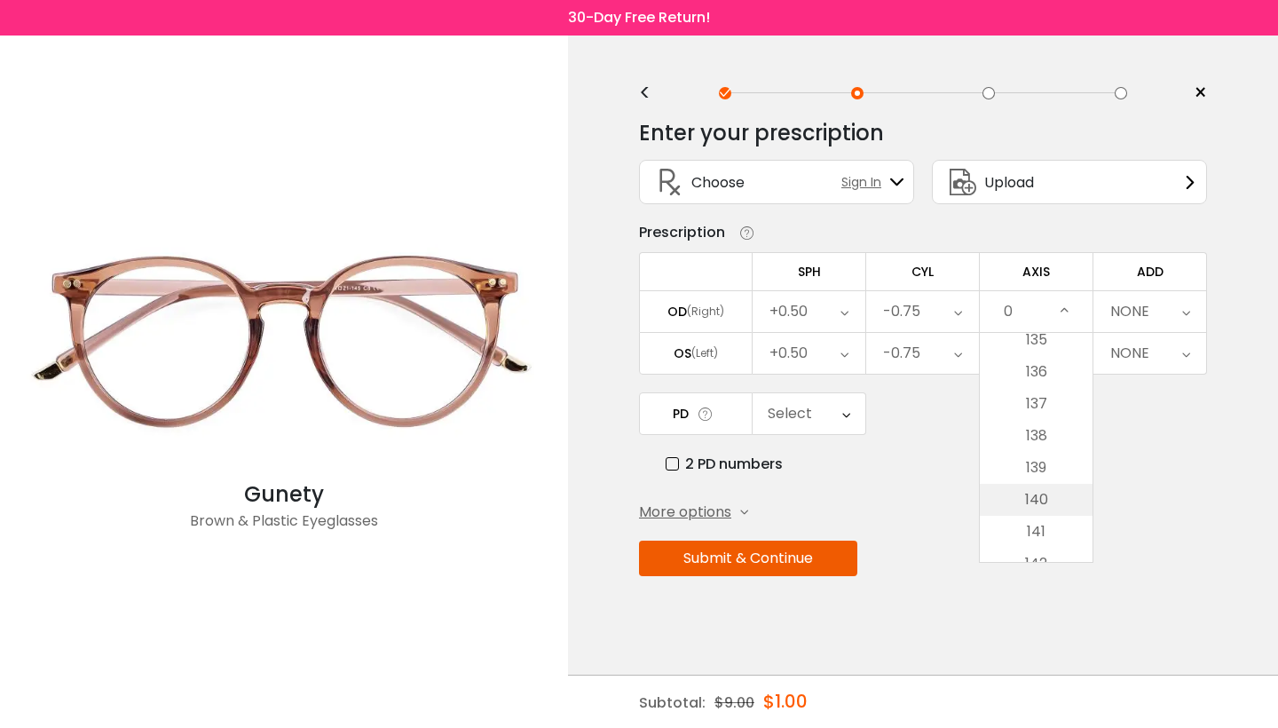
scroll to position [4320, 0]
click at [1045, 354] on li "135" at bounding box center [1036, 343] width 113 height 32
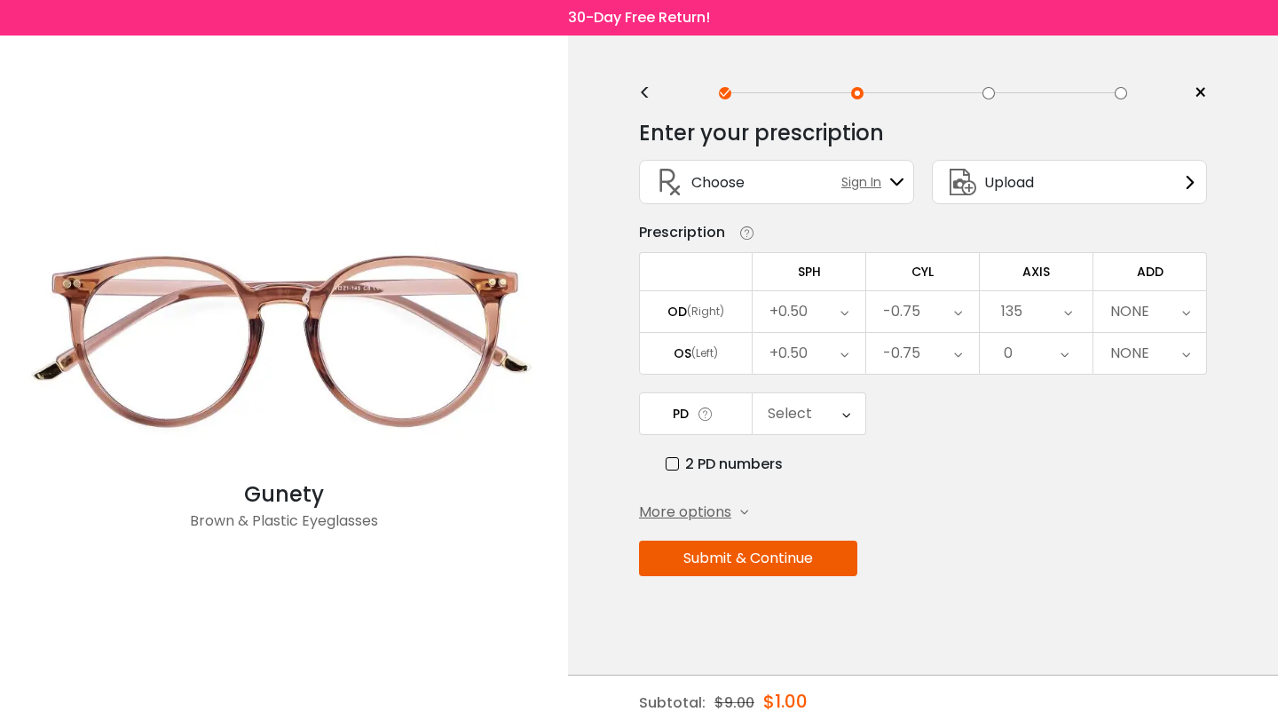
click at [1041, 359] on div "0" at bounding box center [1036, 353] width 113 height 41
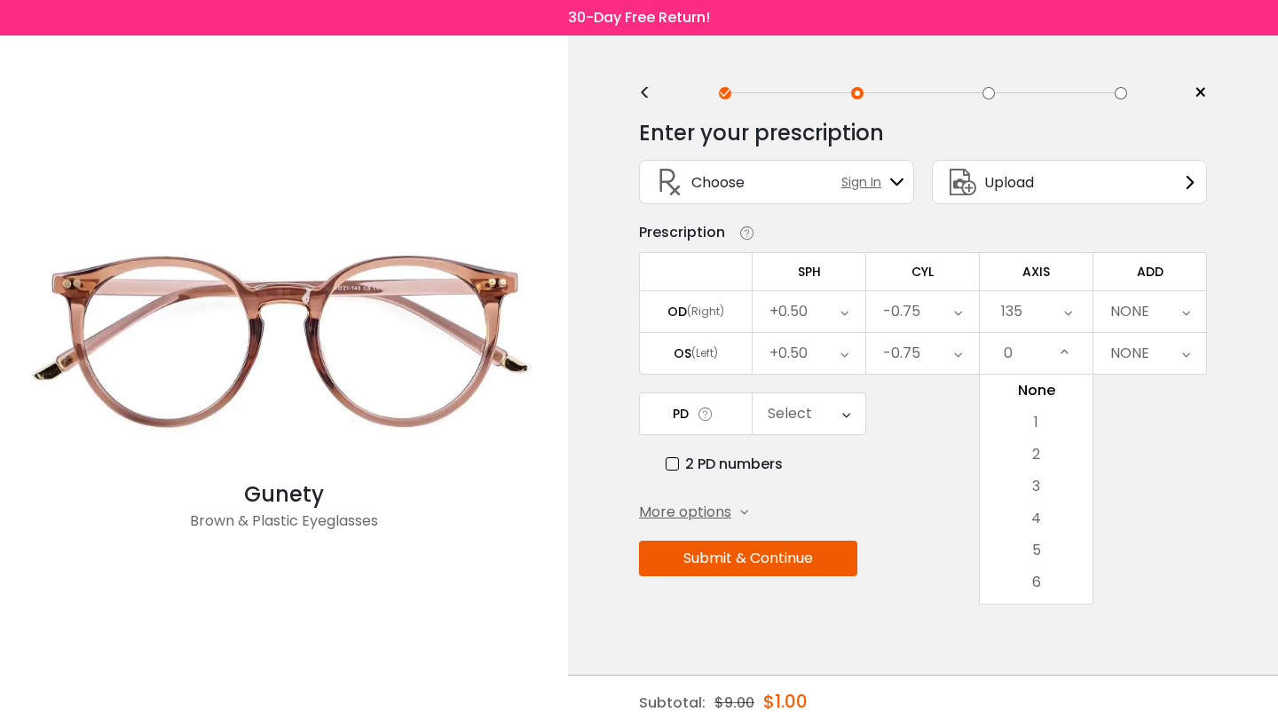
click at [1051, 314] on div "135" at bounding box center [1036, 311] width 113 height 41
click at [1040, 373] on li "150" at bounding box center [1036, 378] width 113 height 32
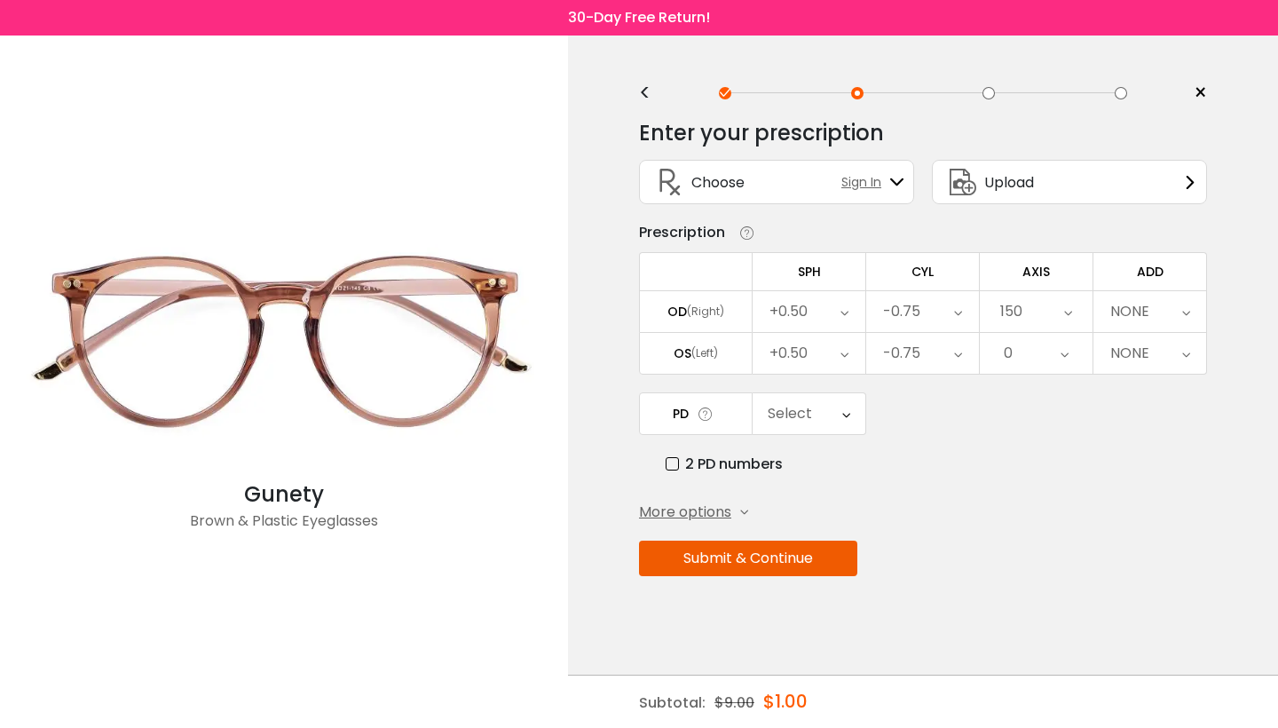
click at [1041, 354] on div "0" at bounding box center [1036, 353] width 113 height 41
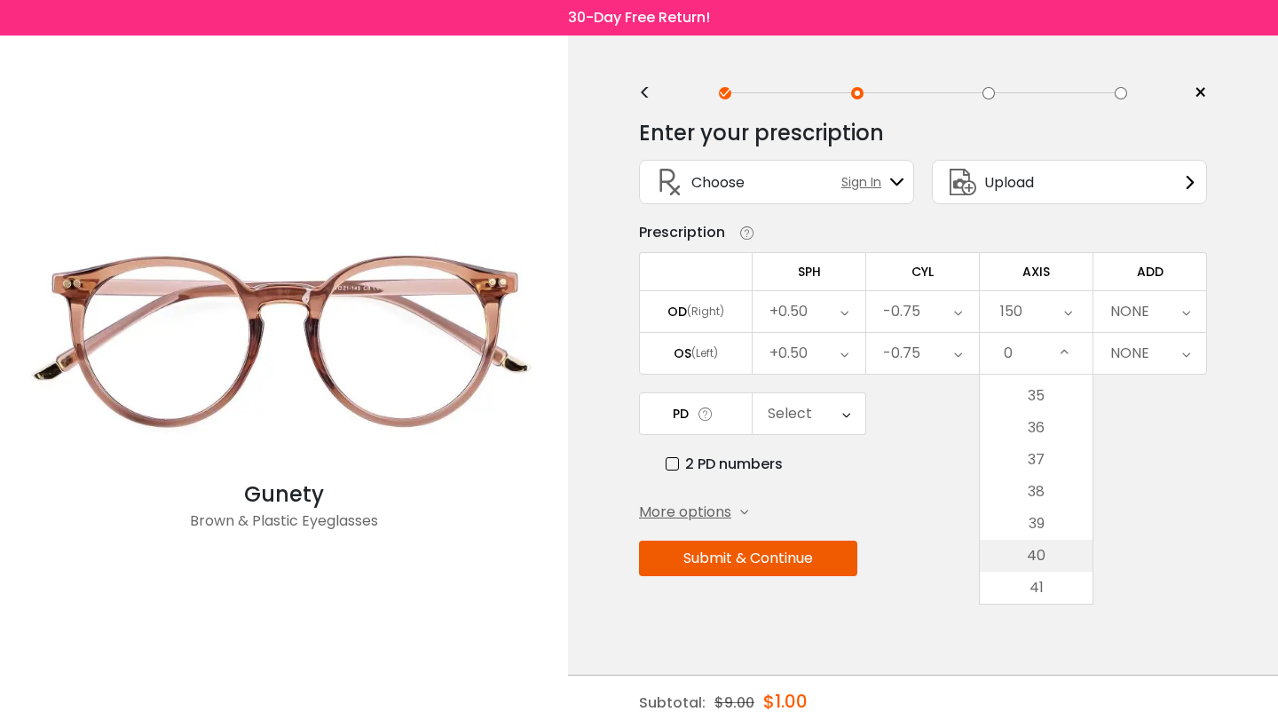
scroll to position [1108, 0]
click at [1037, 405] on li "35" at bounding box center [1036, 401] width 113 height 32
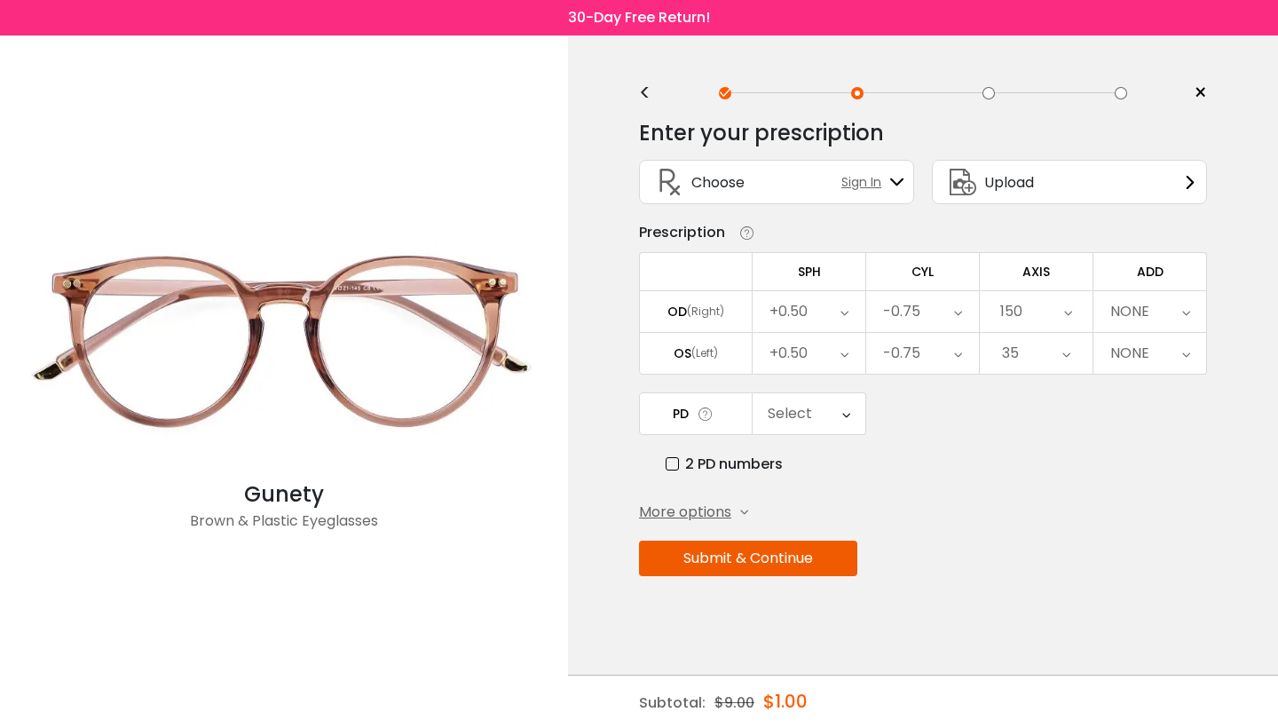
click at [1123, 320] on div "NONE" at bounding box center [1129, 312] width 39 height 36
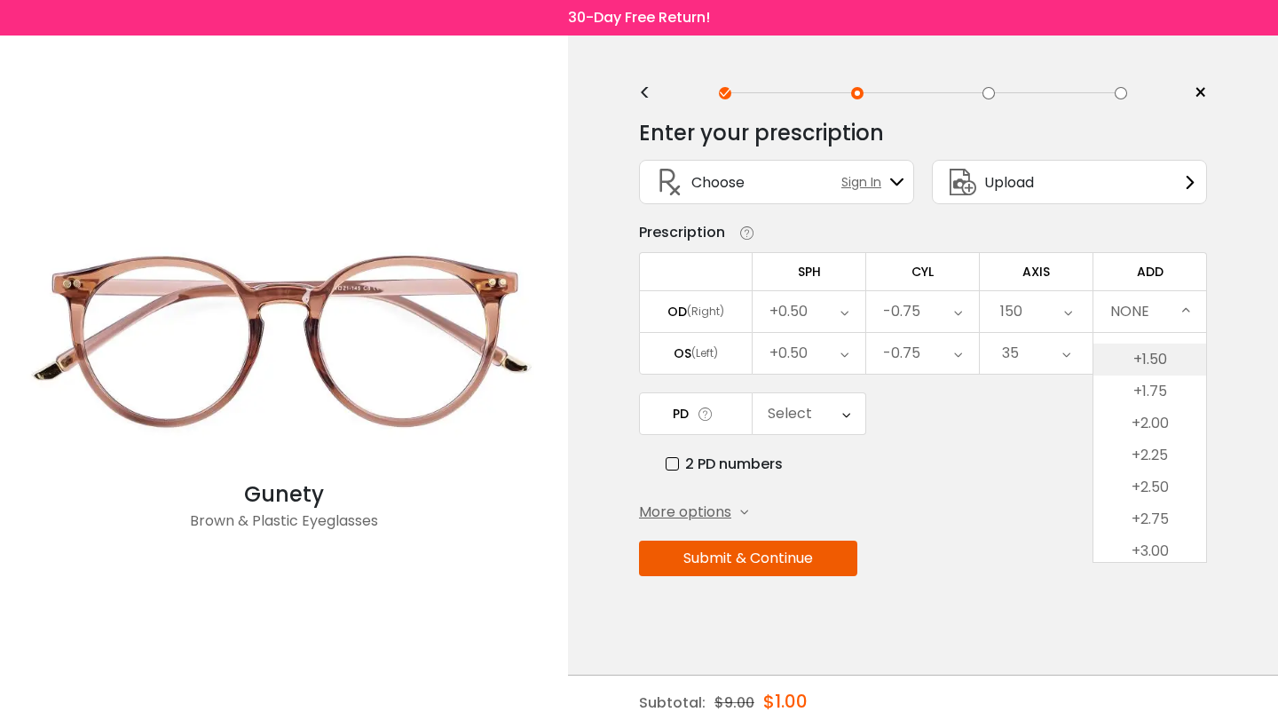
scroll to position [150, 0]
click at [1150, 495] on li "+2.50" at bounding box center [1149, 486] width 113 height 32
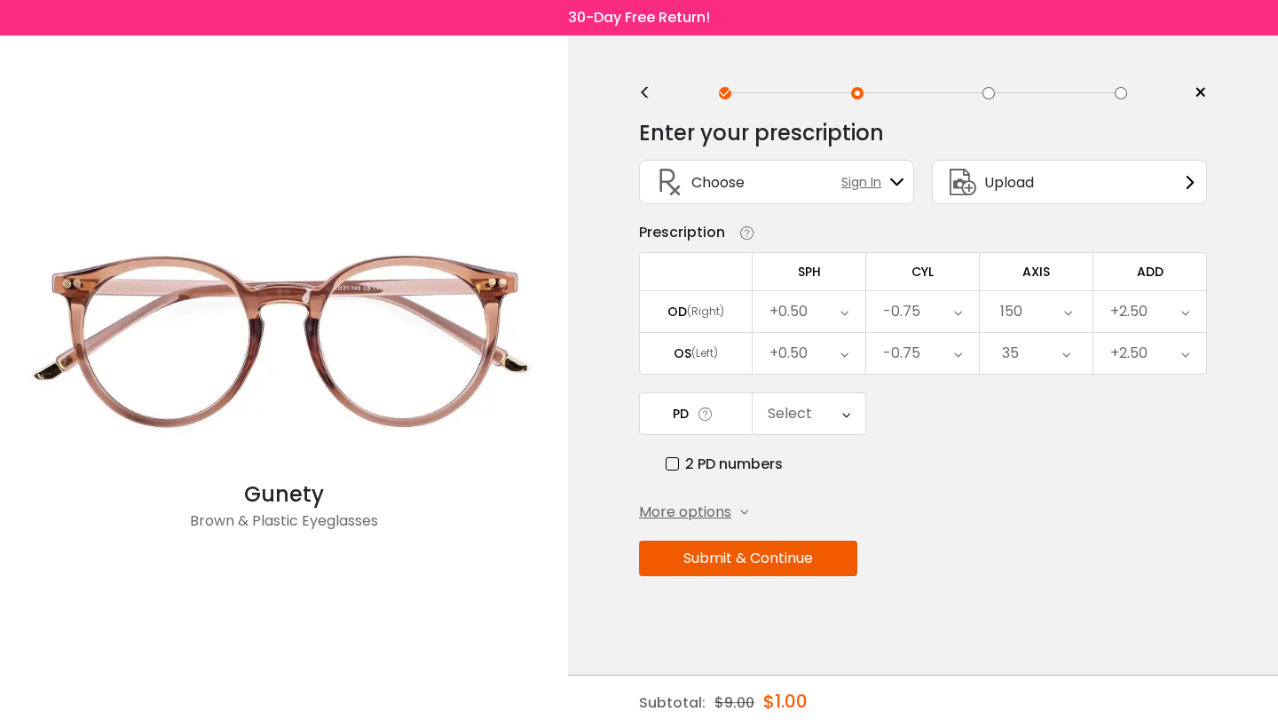
click at [817, 415] on div "Select" at bounding box center [809, 413] width 113 height 41
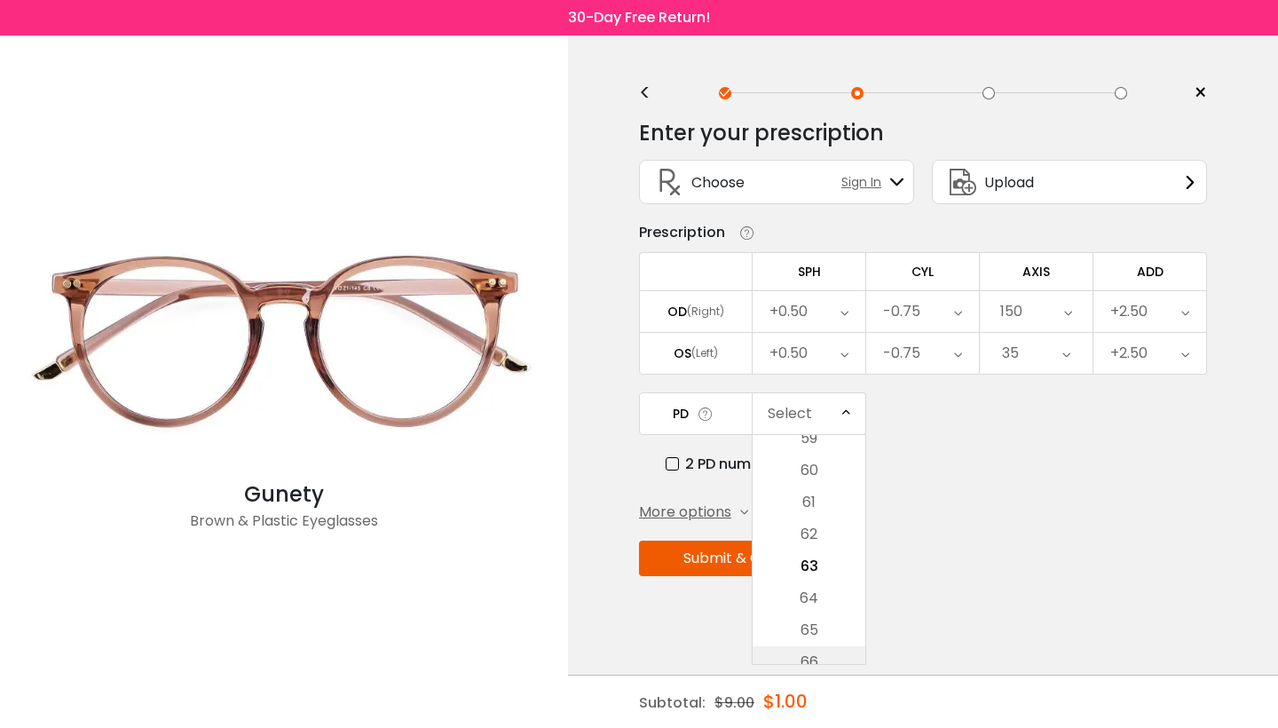
click at [833, 654] on li "66" at bounding box center [809, 662] width 113 height 32
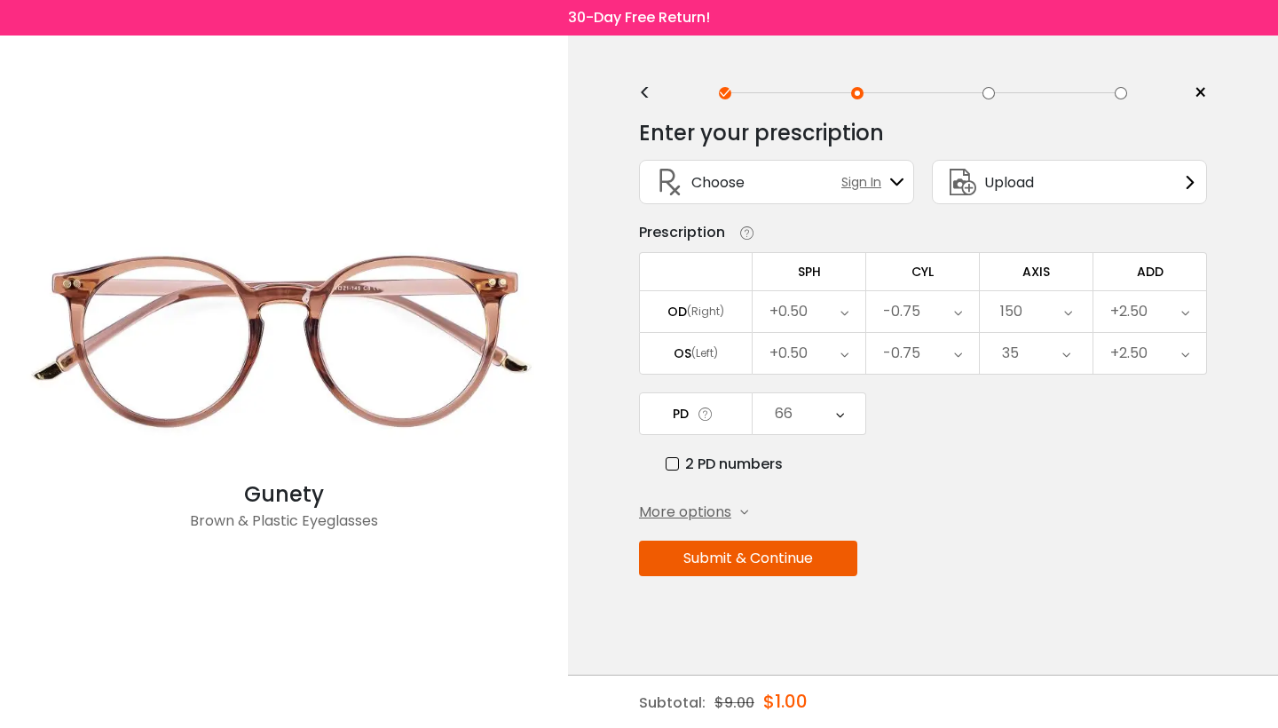
click at [809, 555] on button "Submit & Continue" at bounding box center [748, 559] width 218 height 36
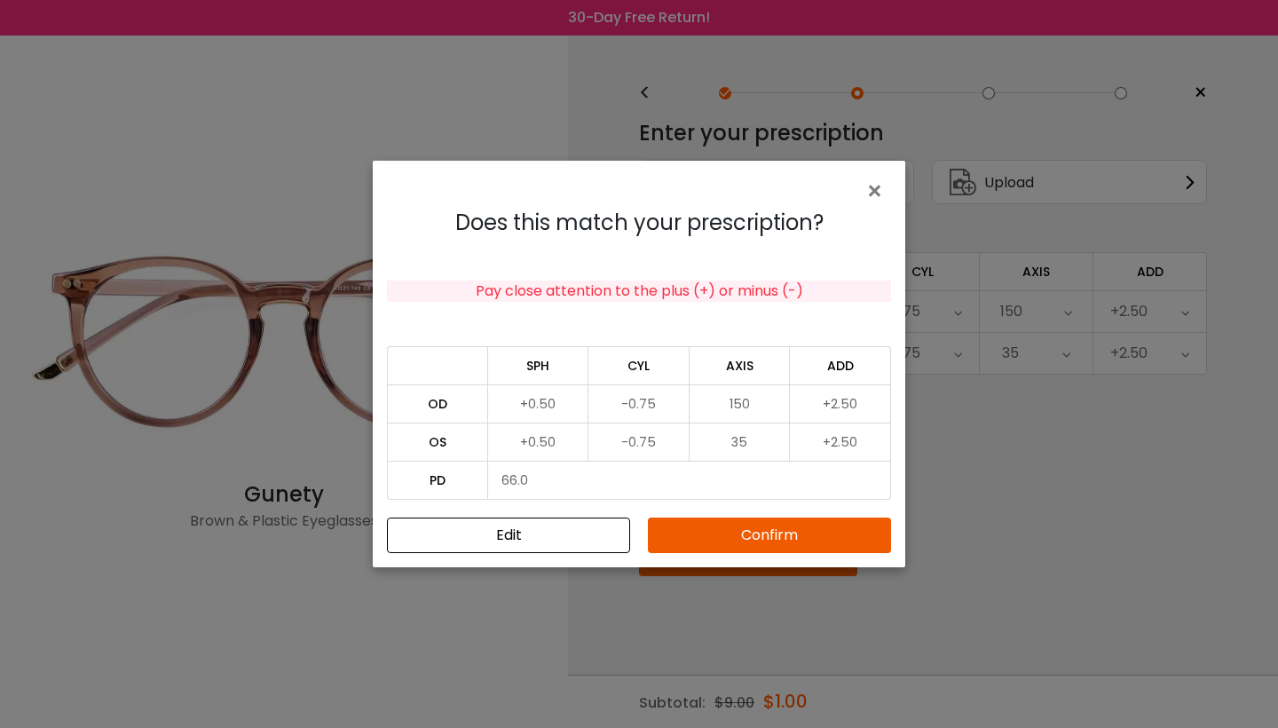
click at [806, 544] on button "Confirm" at bounding box center [769, 535] width 243 height 36
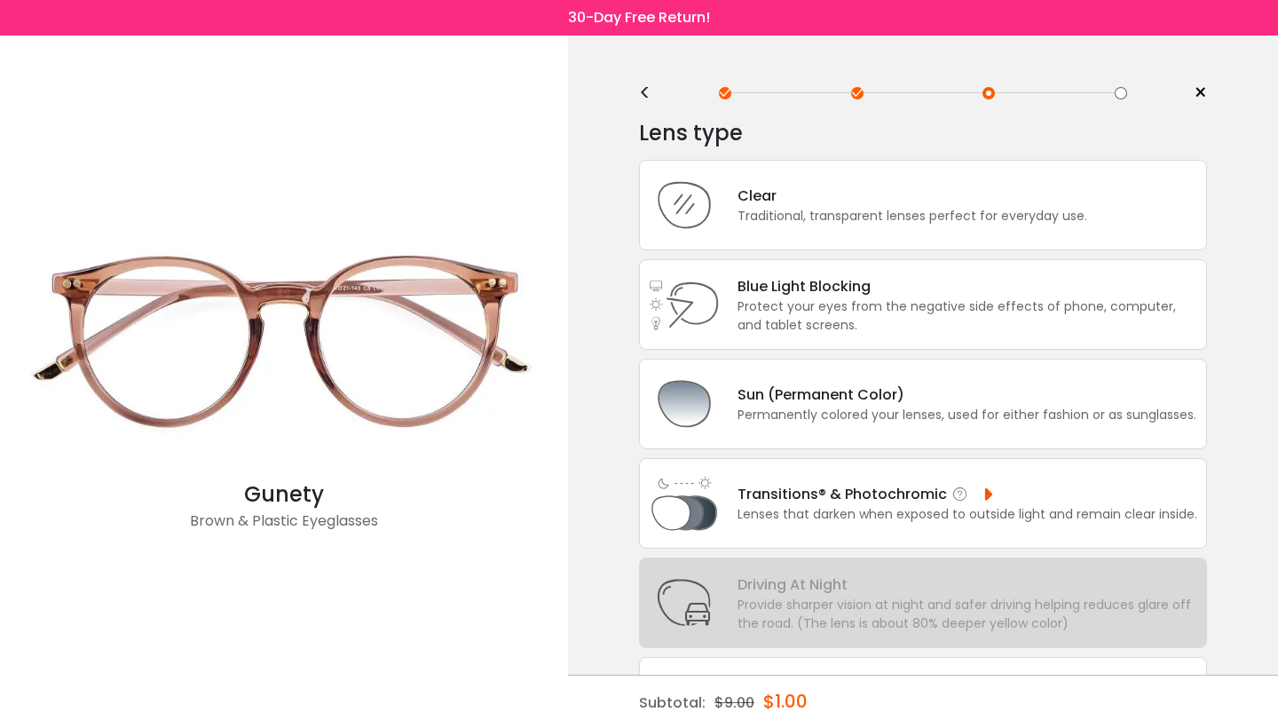
click at [1052, 500] on div "Transitions® & Photochromic" at bounding box center [968, 494] width 460 height 22
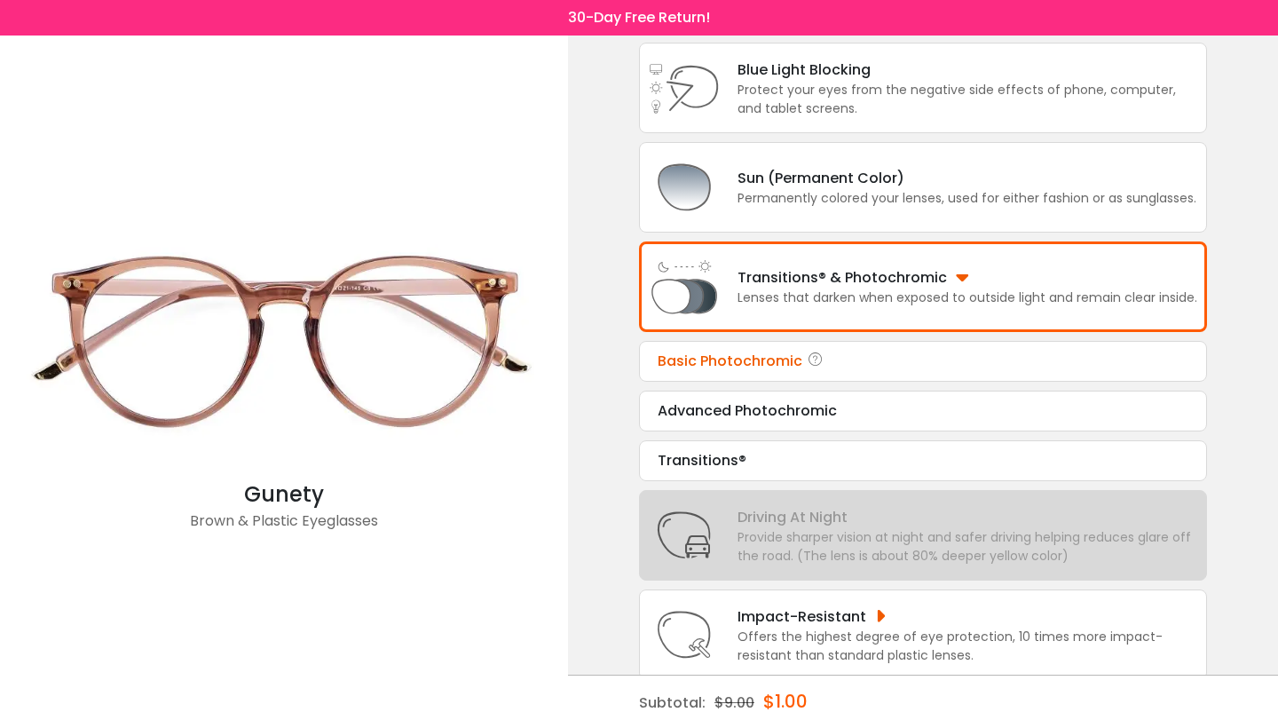
scroll to position [219, 0]
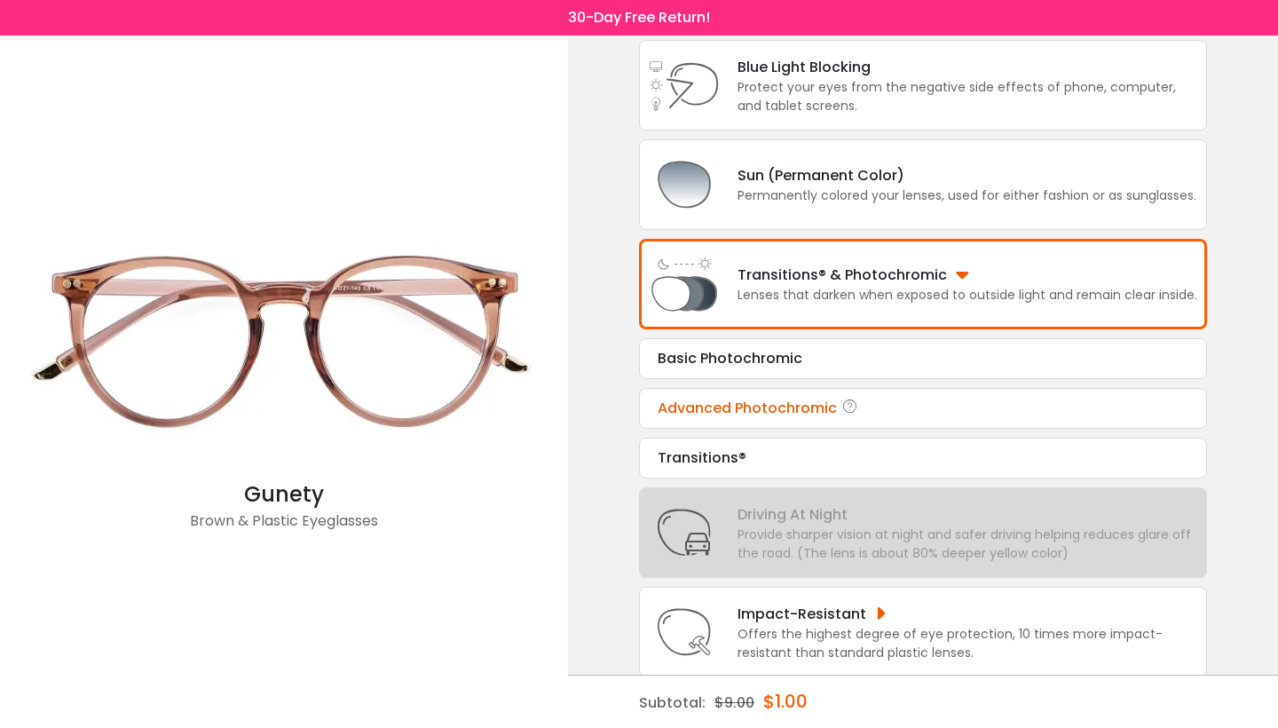
click at [993, 417] on div "Advanced Photochromic" at bounding box center [923, 408] width 531 height 21
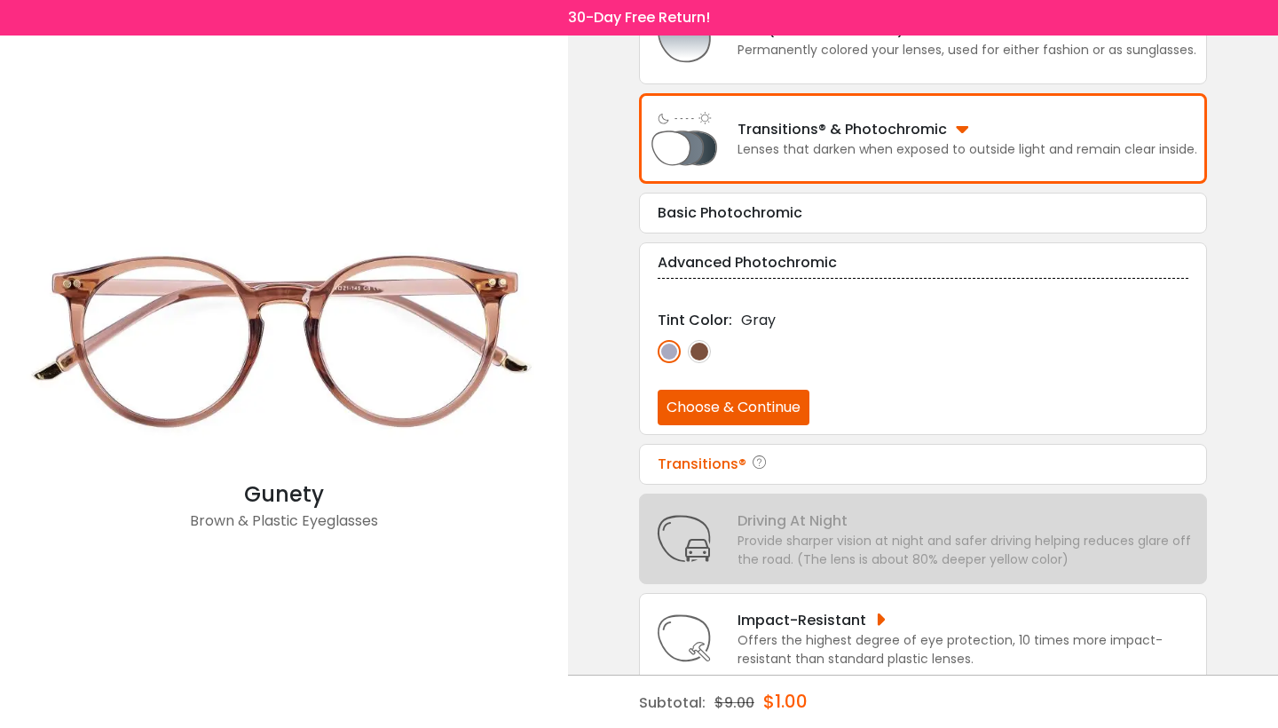
scroll to position [367, 0]
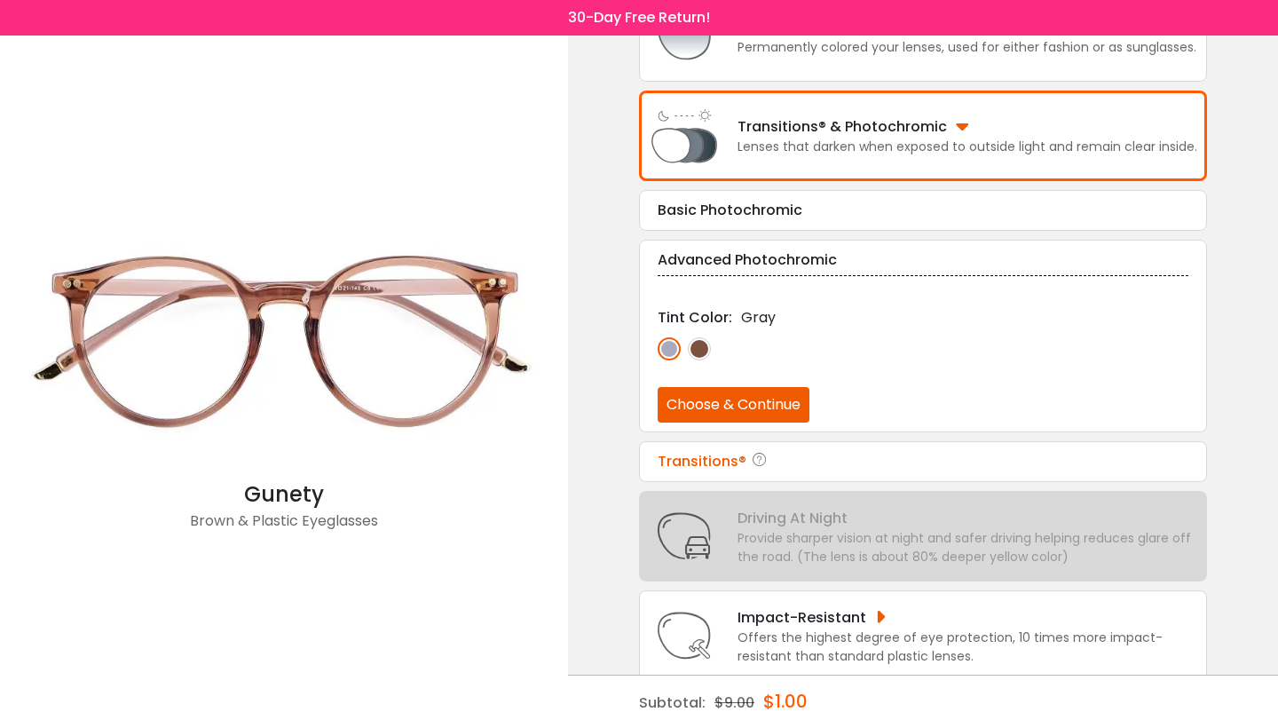
click at [712, 469] on div "Transitions®" at bounding box center [923, 461] width 531 height 21
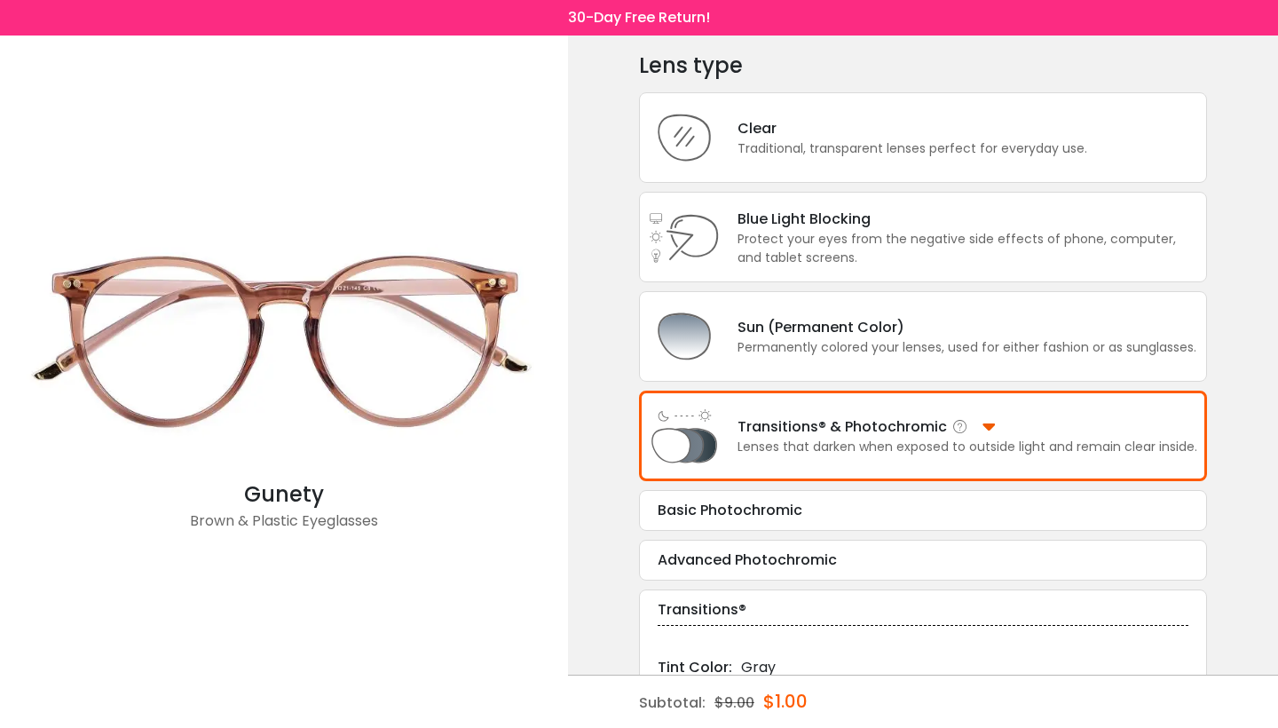
scroll to position [67, 0]
click at [1030, 165] on div "Clear Traditional, transparent lenses perfect for everyday use." at bounding box center [923, 138] width 568 height 91
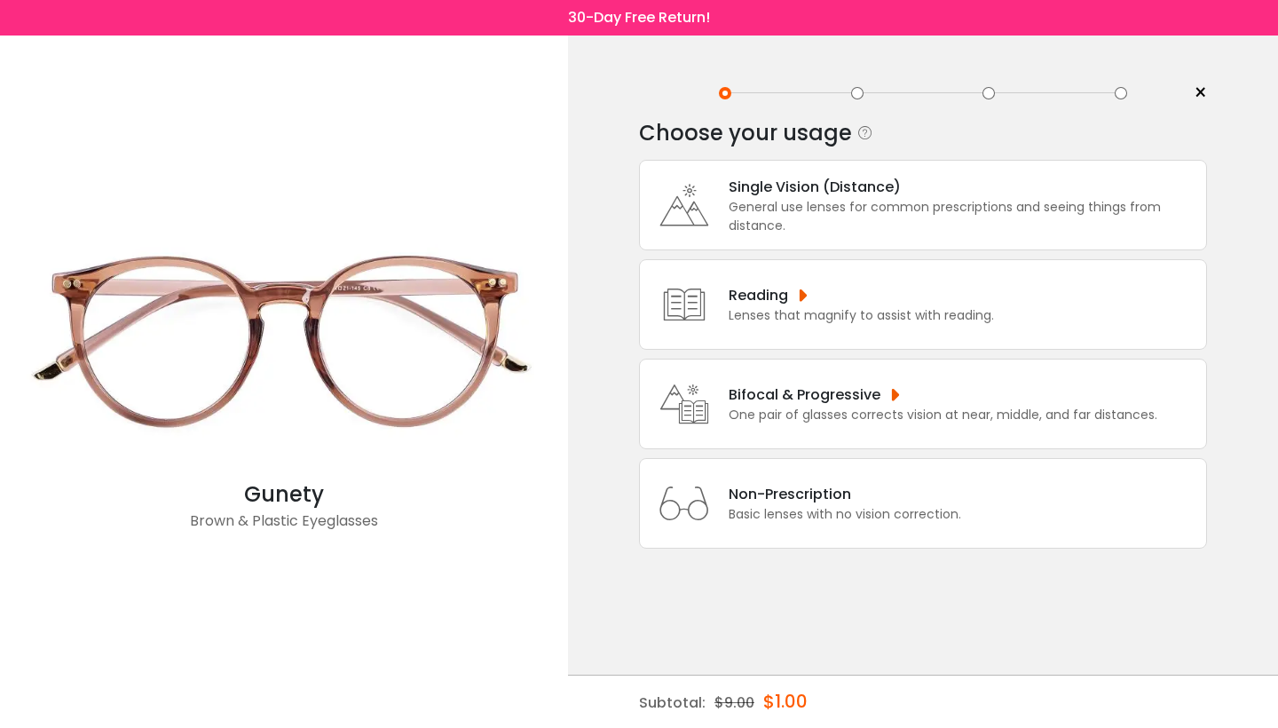
click at [908, 424] on div "One pair of glasses corrects vision at near, middle, and far distances." at bounding box center [943, 415] width 429 height 19
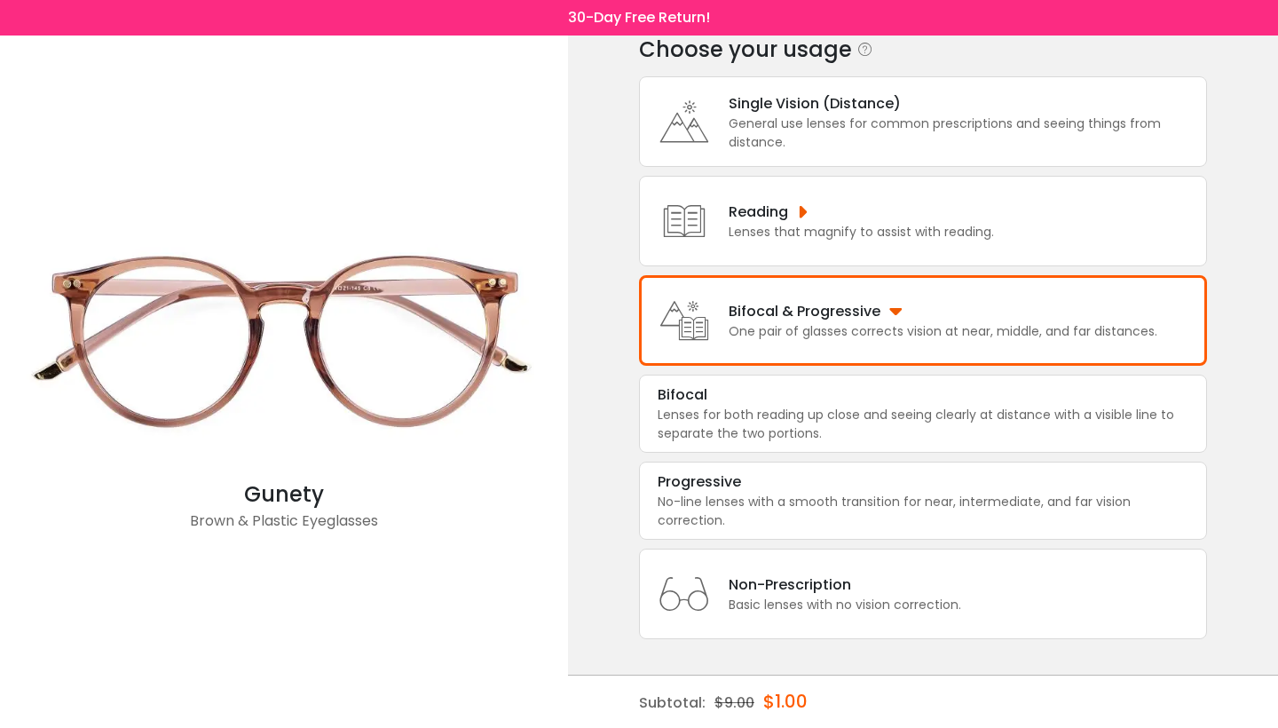
scroll to position [108, 0]
click at [865, 499] on div "No-line lenses with a smooth transition for near, intermediate, and far vision …" at bounding box center [923, 511] width 531 height 37
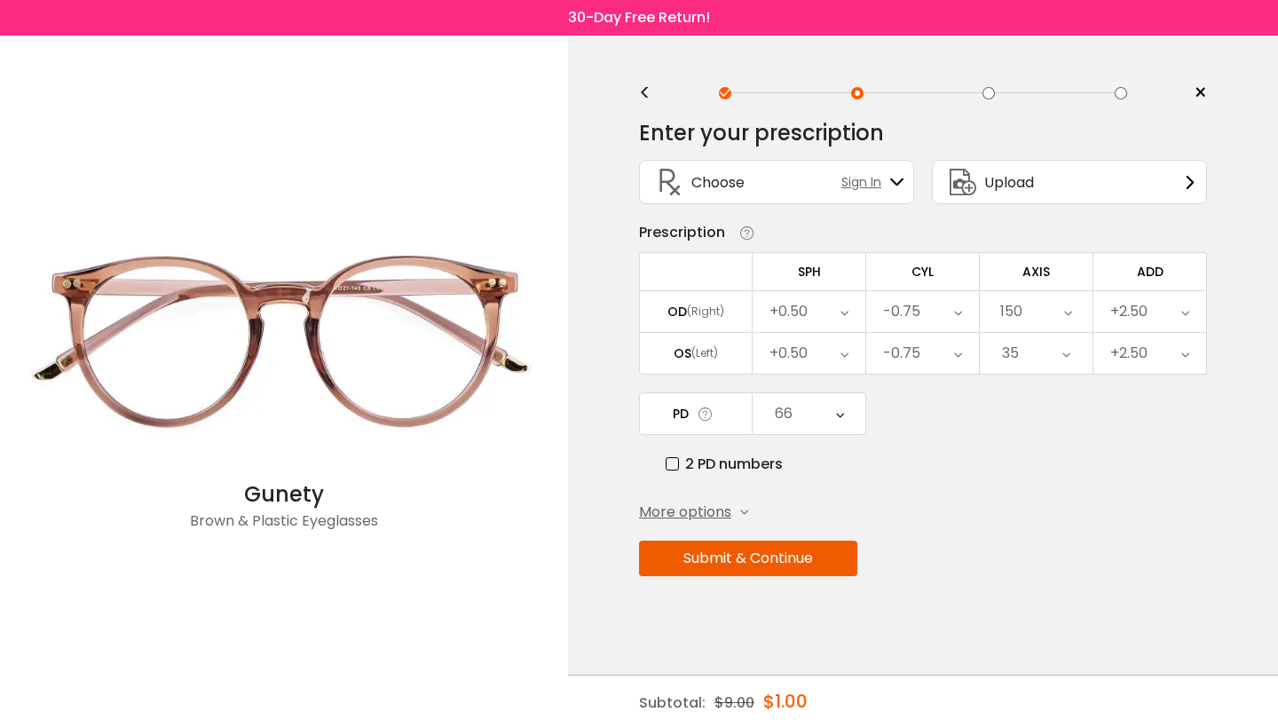
click at [801, 555] on button "Submit & Continue" at bounding box center [748, 559] width 218 height 36
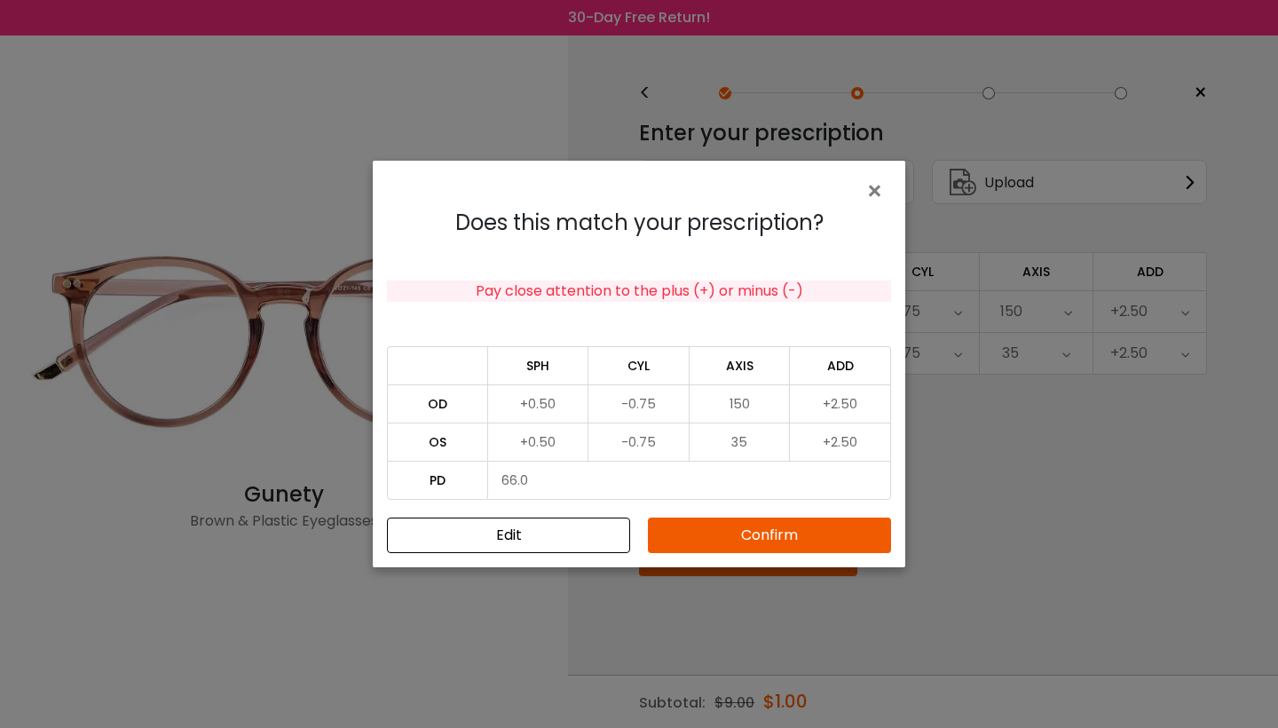
click at [804, 550] on button "Confirm" at bounding box center [769, 535] width 243 height 36
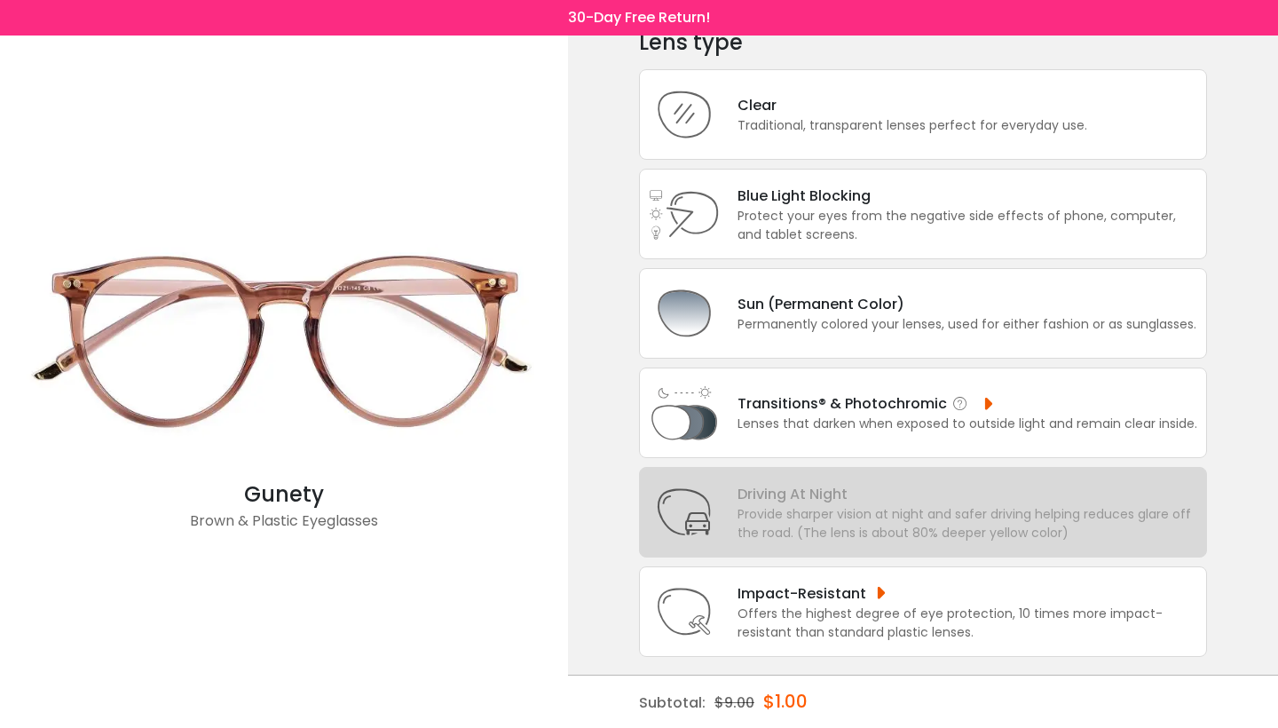
scroll to position [115, 0]
click at [779, 414] on div "Lenses that darken when exposed to outside light and remain clear inside." at bounding box center [968, 423] width 460 height 19
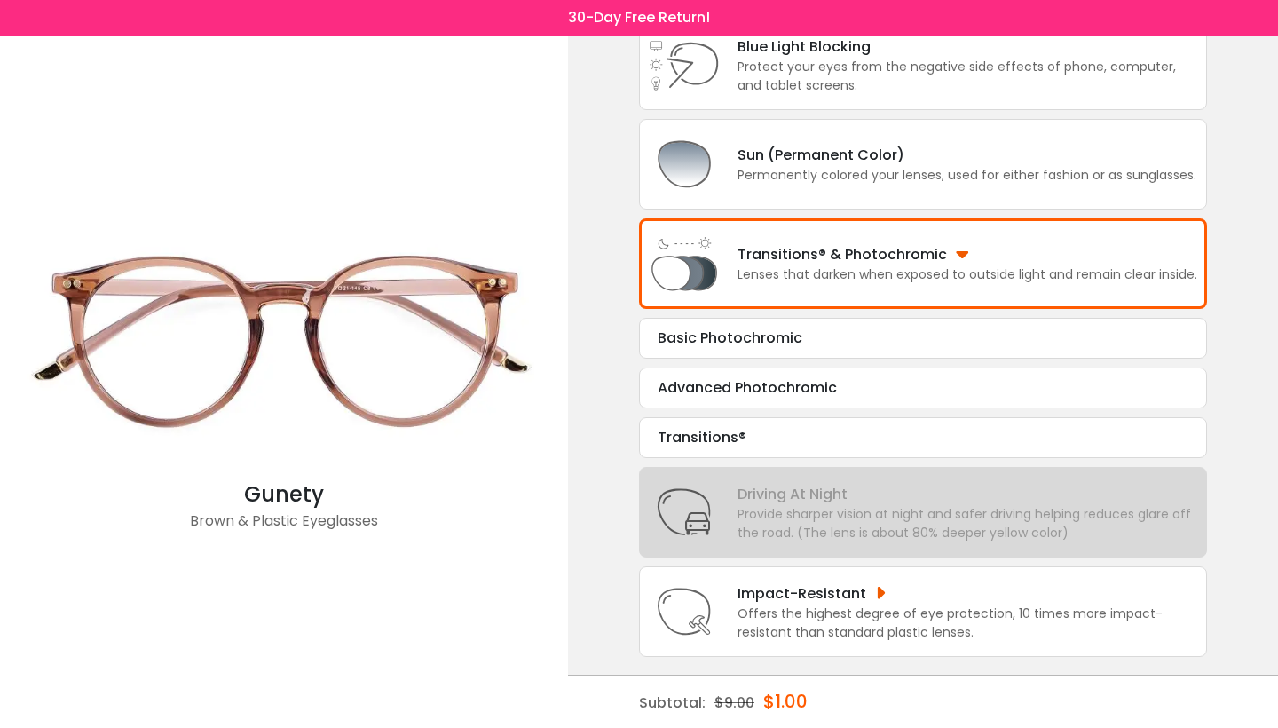
scroll to position [264, 0]
click at [659, 427] on div "Transitions®" at bounding box center [923, 437] width 531 height 21
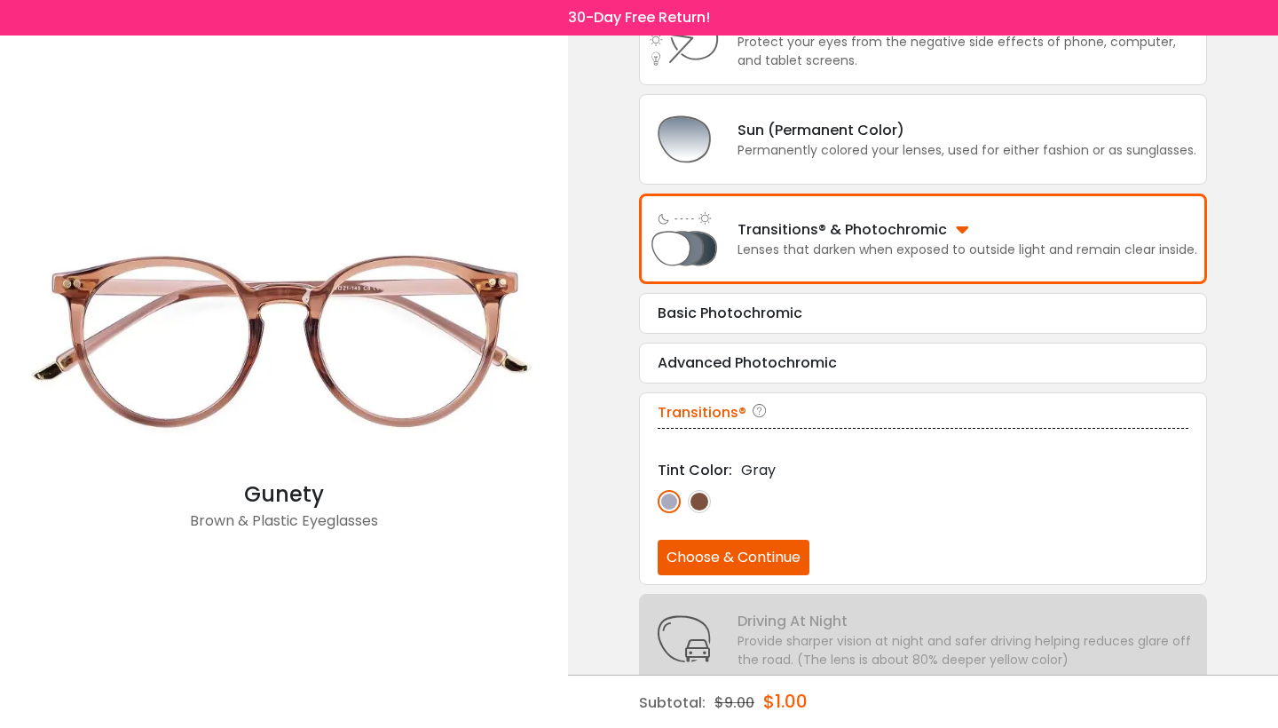
click at [706, 511] on img at bounding box center [699, 501] width 23 height 23
click at [717, 565] on button "Choose & Continue" at bounding box center [734, 558] width 152 height 36
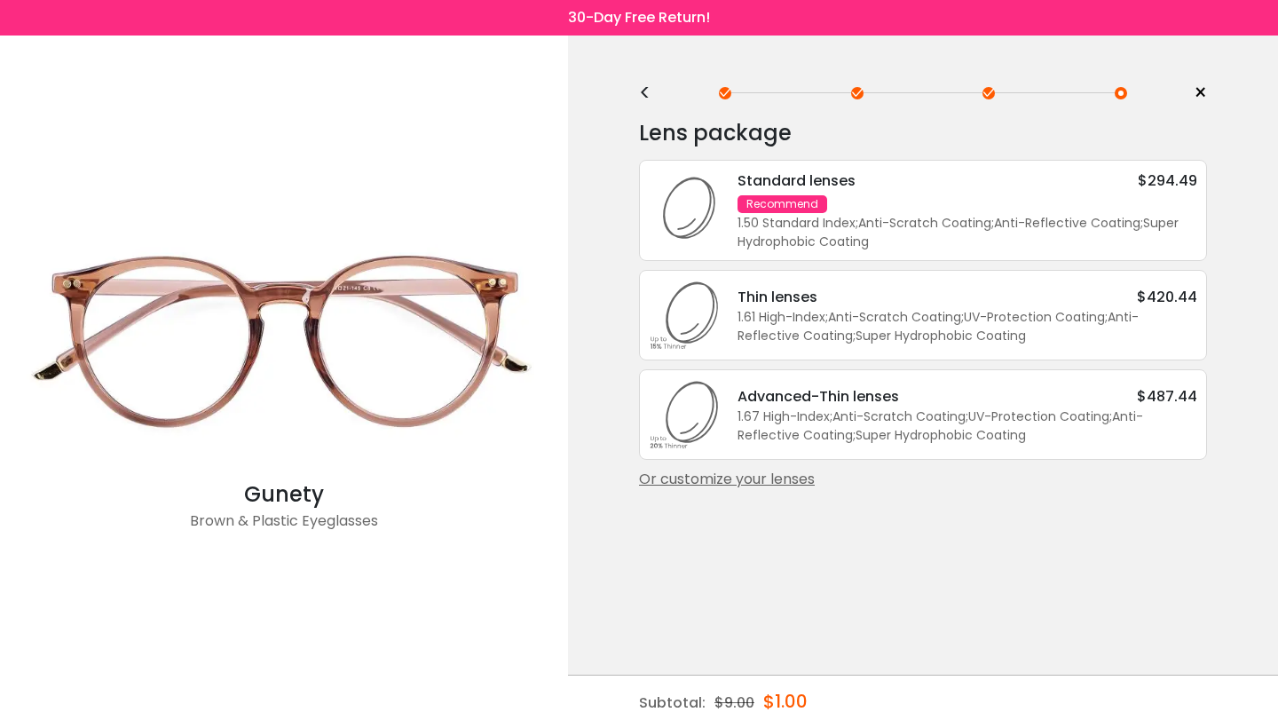
scroll to position [0, 0]
click at [831, 215] on div "1.50 Standard Index ; Anti-Scratch Coating ; Anti-Reflective Coating ; Super Hy…" at bounding box center [968, 232] width 460 height 37
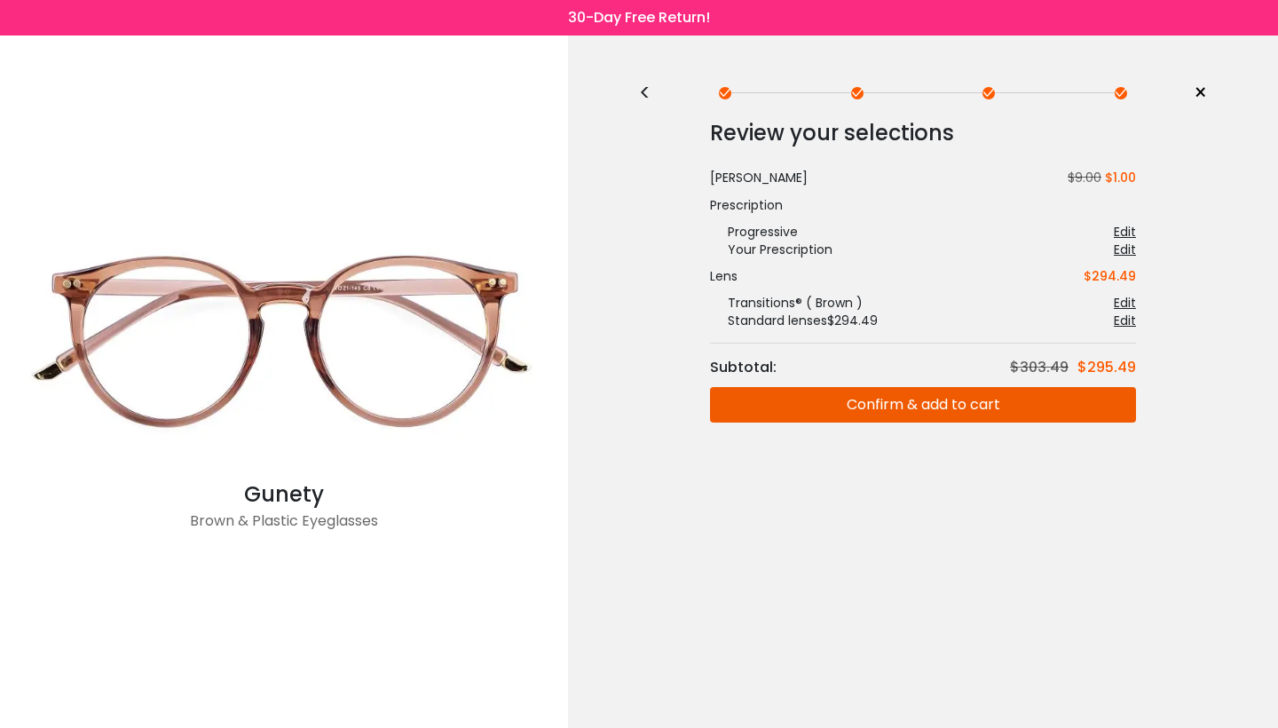
click at [643, 91] on div "<" at bounding box center [652, 93] width 27 height 14
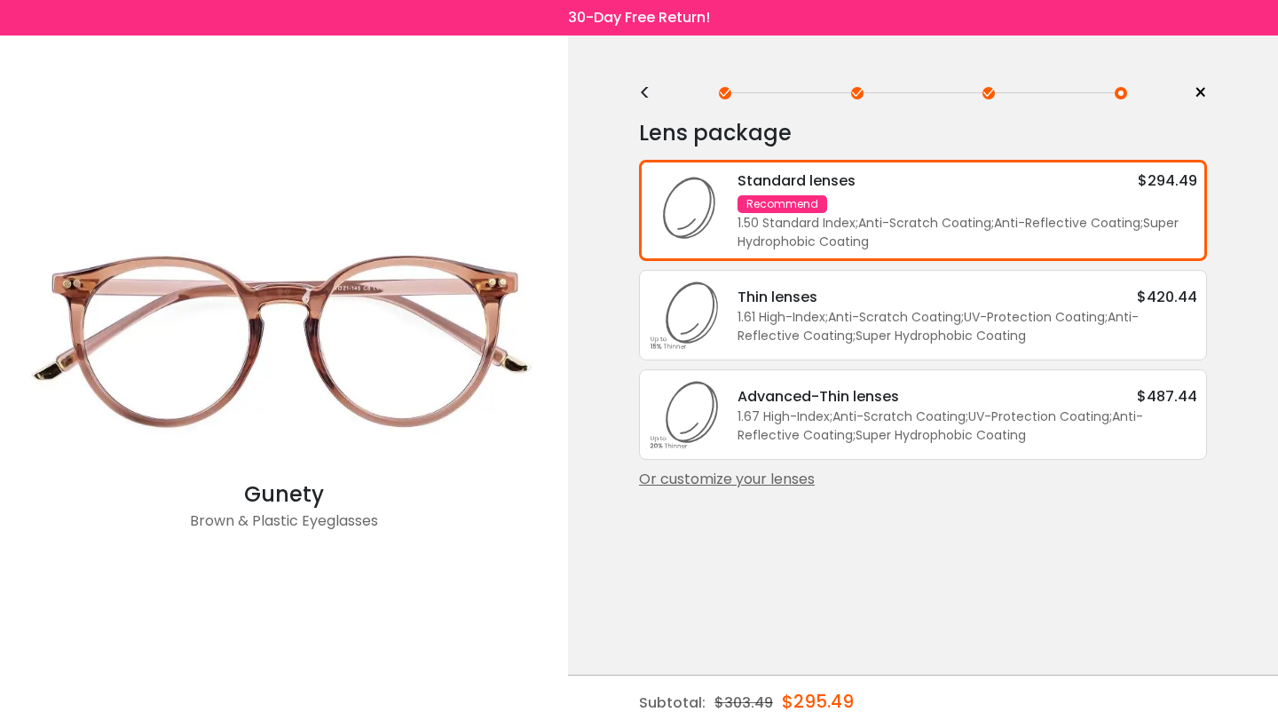
click at [643, 91] on div "<" at bounding box center [652, 93] width 27 height 14
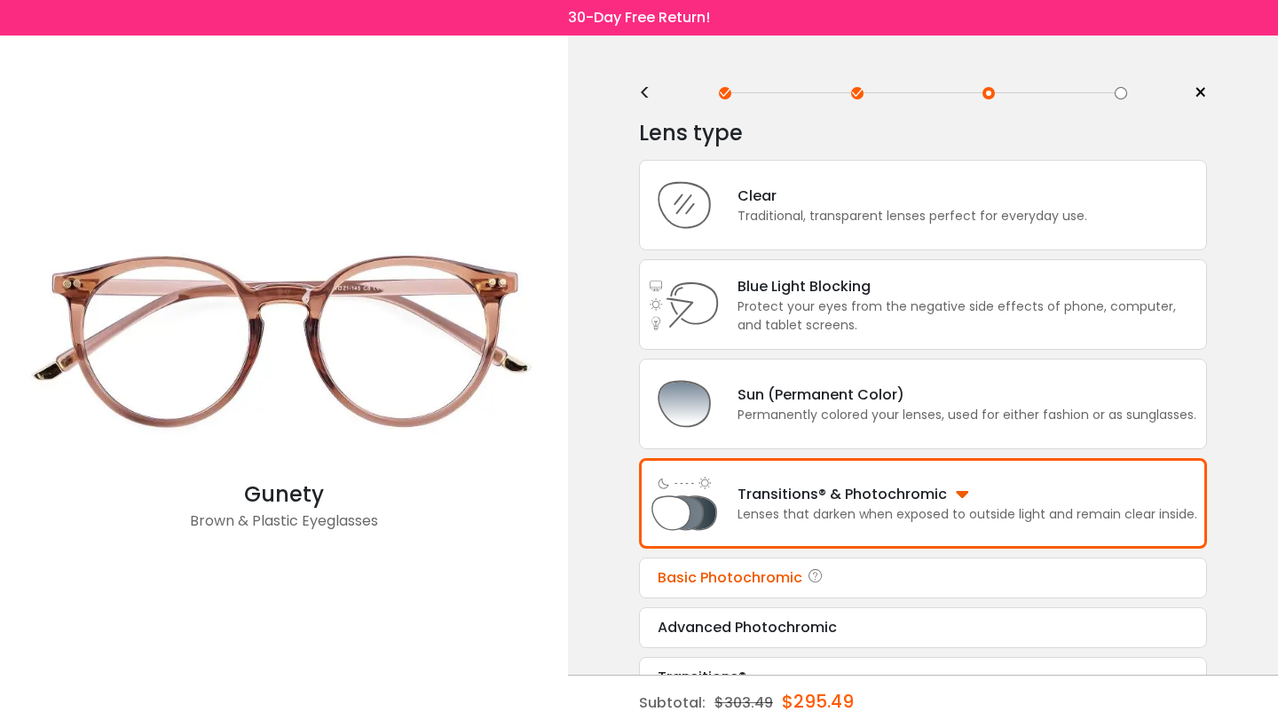
click at [771, 588] on div "Basic Photochromic" at bounding box center [923, 577] width 531 height 21
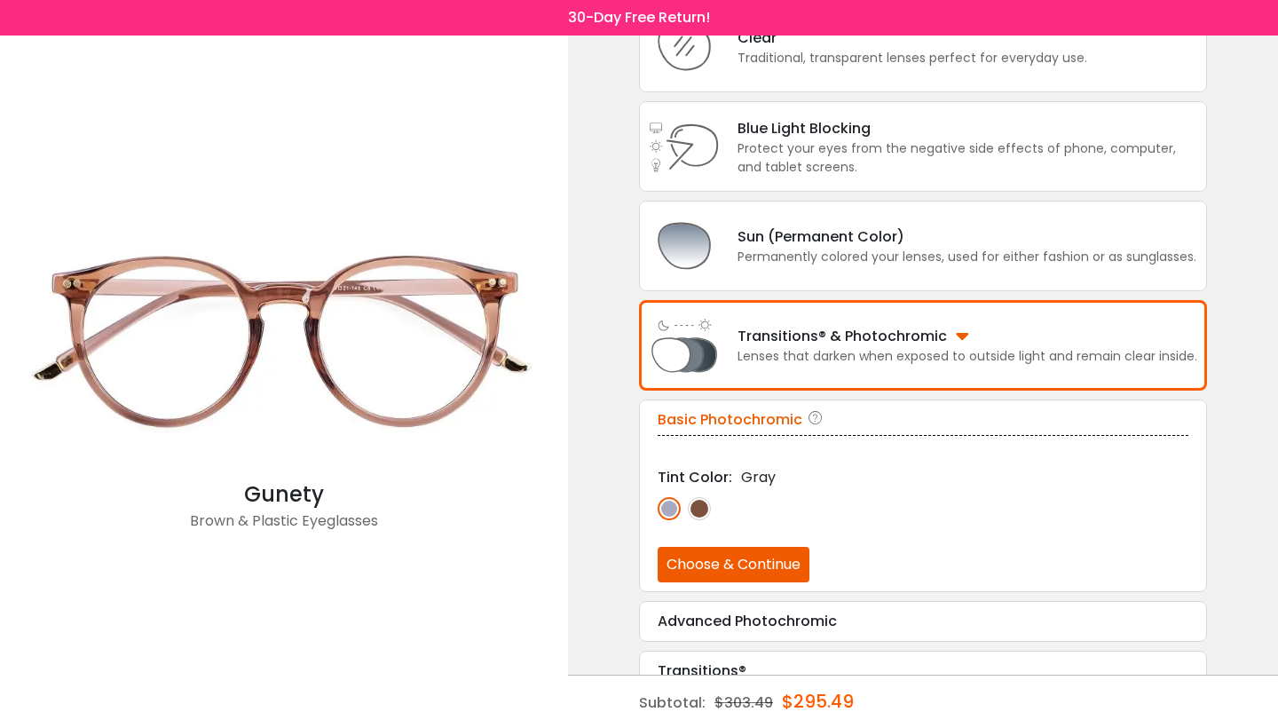
scroll to position [154, 0]
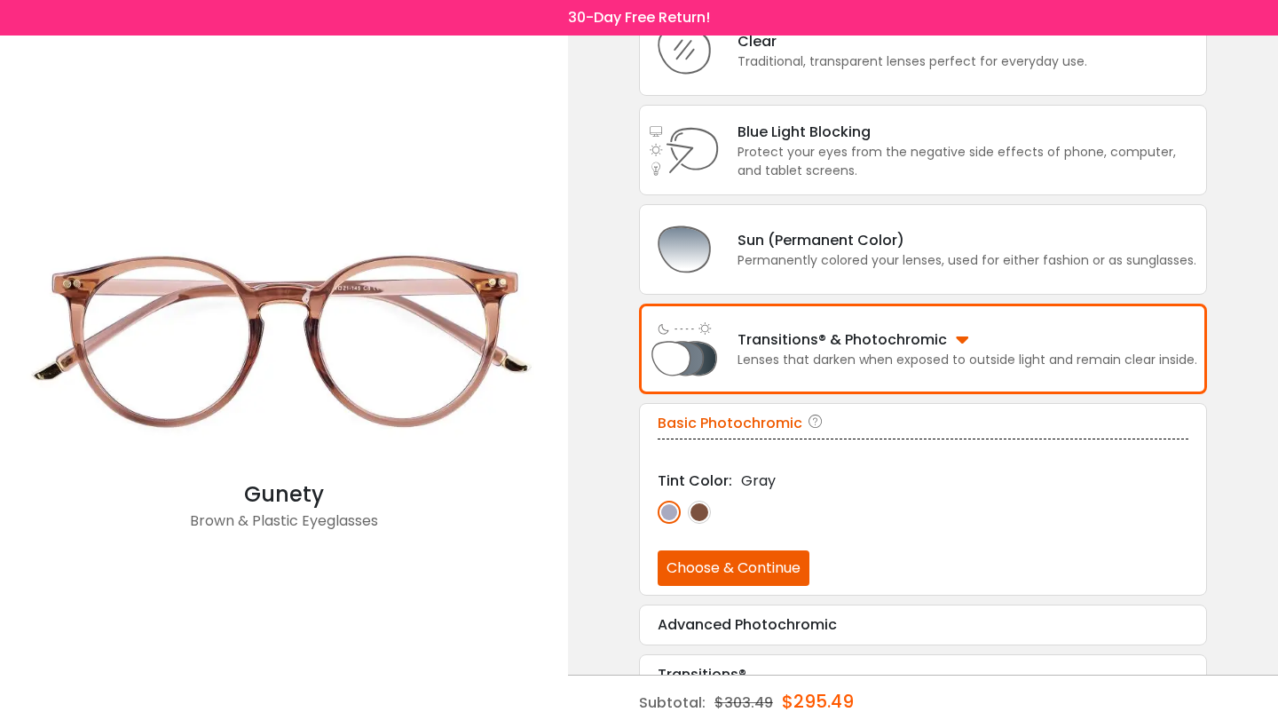
drag, startPoint x: 765, startPoint y: 576, endPoint x: 959, endPoint y: 446, distance: 233.4
click at [959, 446] on div "Basic Photochromic Tint Color: Gray Choose & Continue" at bounding box center [923, 499] width 568 height 193
click at [702, 524] on img at bounding box center [699, 512] width 23 height 23
click at [747, 580] on button "Choose & Continue" at bounding box center [734, 568] width 152 height 36
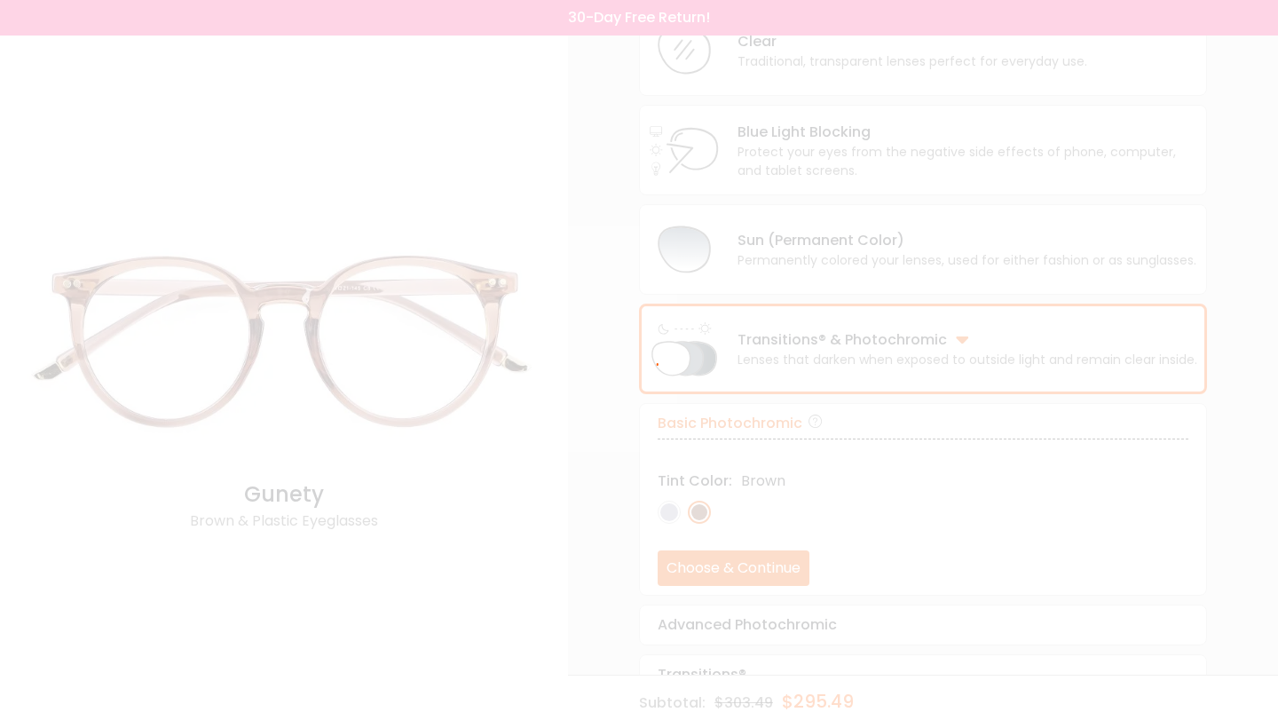
scroll to position [0, 0]
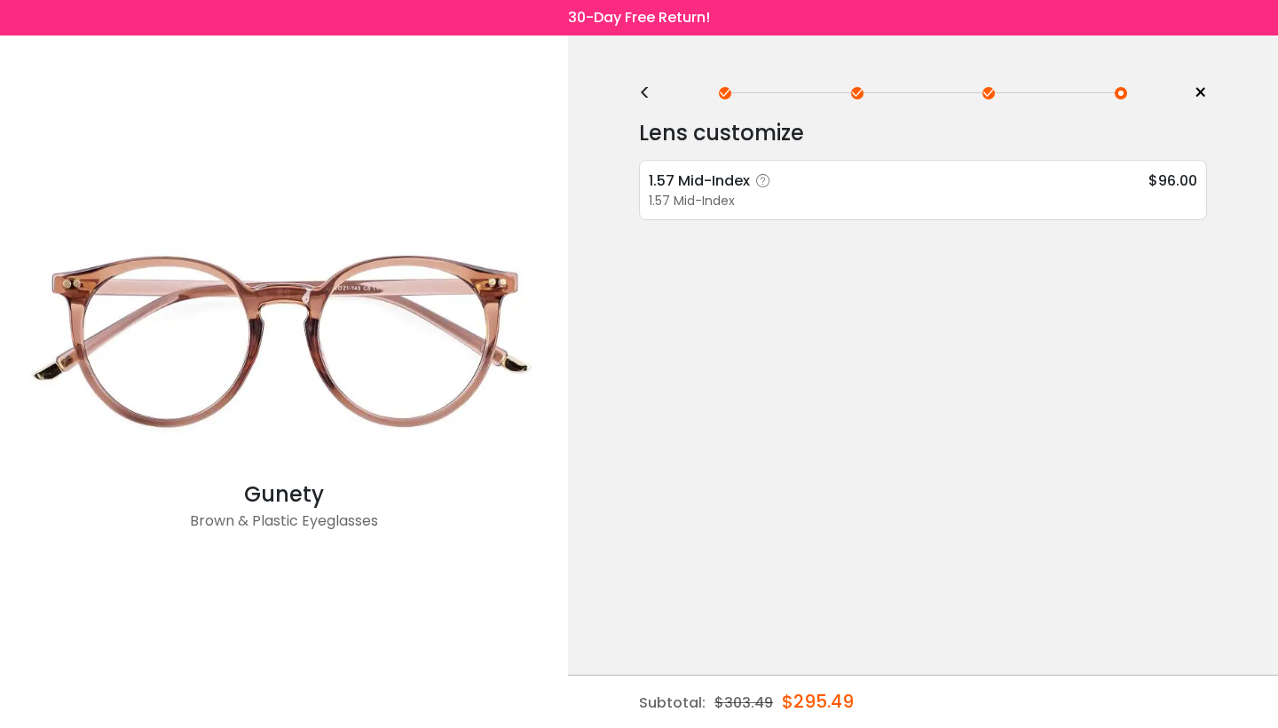
click at [957, 193] on div "1.57 Mid-Index" at bounding box center [923, 201] width 548 height 19
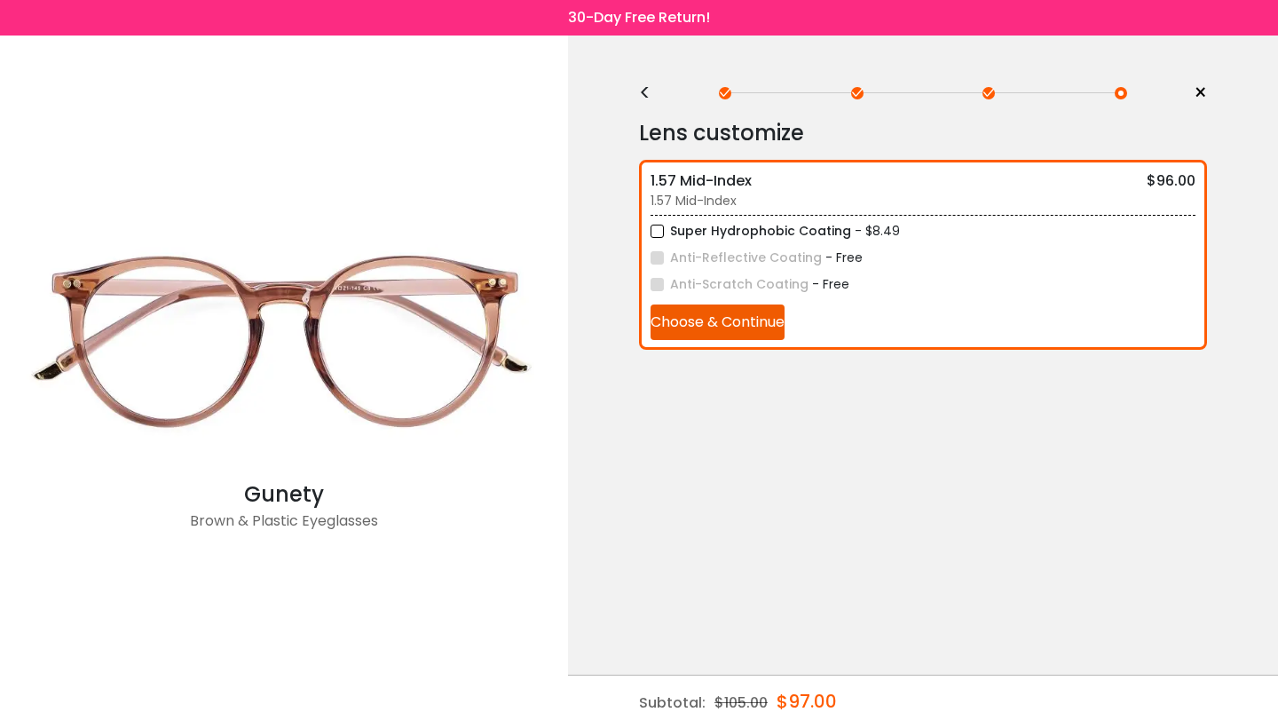
click at [950, 448] on div "< × Choose your usage Single Vision (Distance) This lens helps you see details …" at bounding box center [923, 382] width 710 height 692
drag, startPoint x: 789, startPoint y: 502, endPoint x: 777, endPoint y: 433, distance: 70.2
click at [788, 499] on div "< × Choose your usage Single Vision (Distance) This lens helps you see details …" at bounding box center [923, 382] width 710 height 692
click at [770, 345] on div "1.57 Mid-Index $96.00 1.57 Mid-Index Super Hydrophobic Coating - $8.49 Anti-Ref…" at bounding box center [923, 255] width 568 height 190
click at [912, 178] on div "1.57 Mid-Index $96.00" at bounding box center [923, 181] width 545 height 22
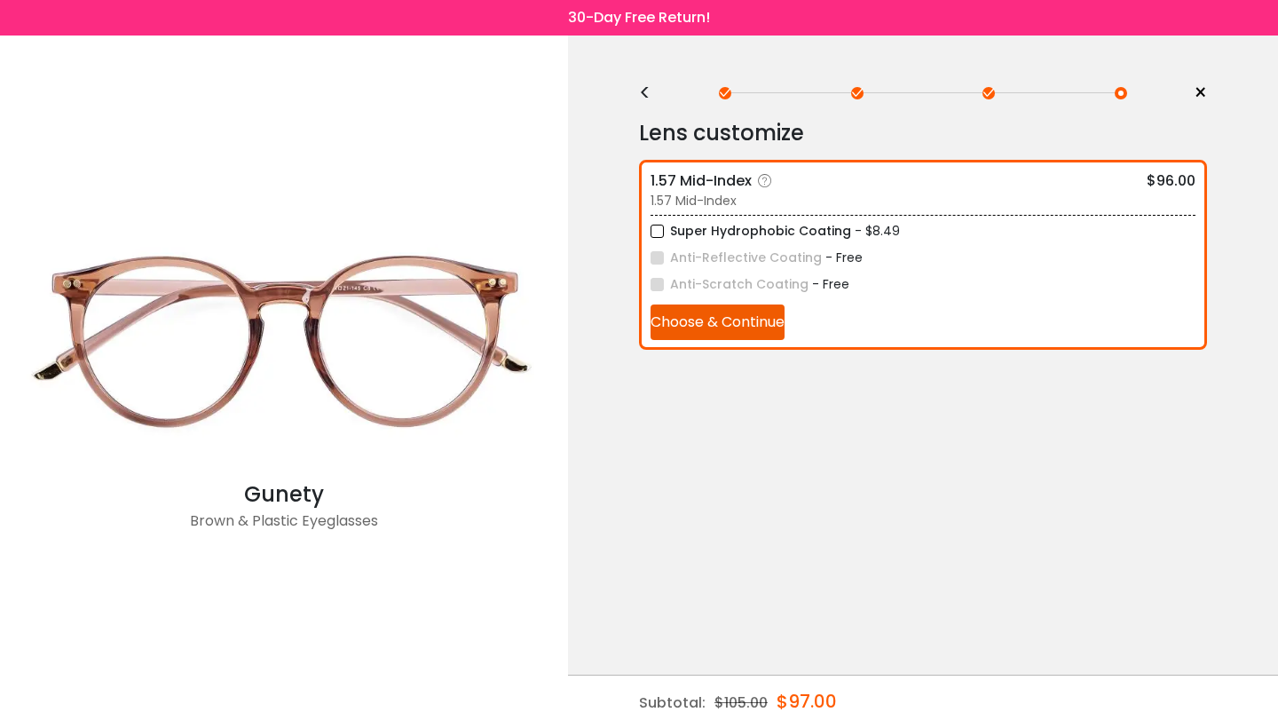
click at [676, 301] on div "Super Hydrophobic Coating - $8.49 Anti-Reflective Coating - Free Anti-Scratch C…" at bounding box center [923, 277] width 545 height 125
click at [676, 309] on button "Choose & Continue" at bounding box center [718, 322] width 134 height 36
